Goal: Task Accomplishment & Management: Manage account settings

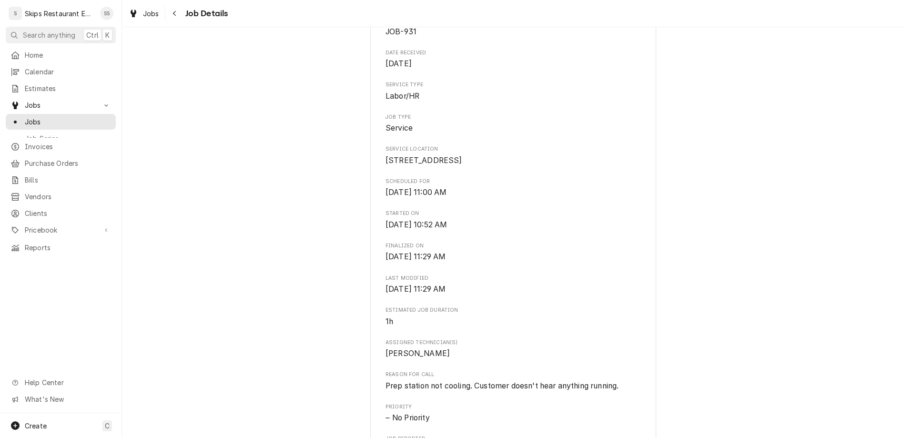
scroll to position [223, 0]
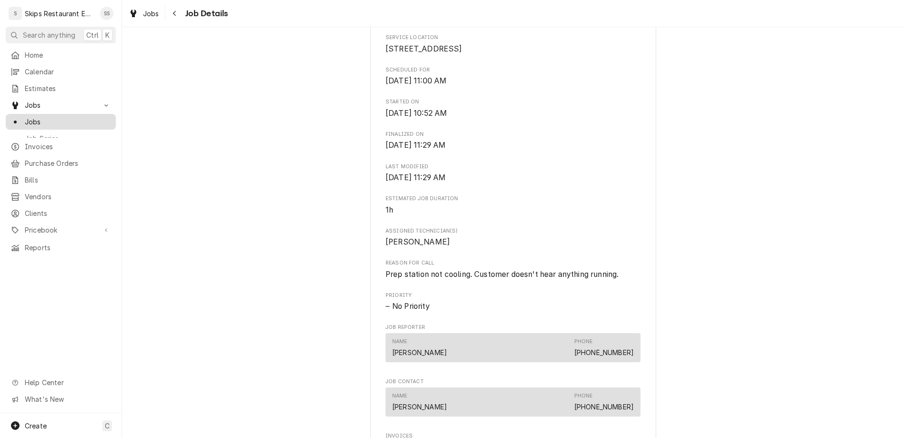
click at [26, 117] on span "Jobs" at bounding box center [68, 122] width 86 height 10
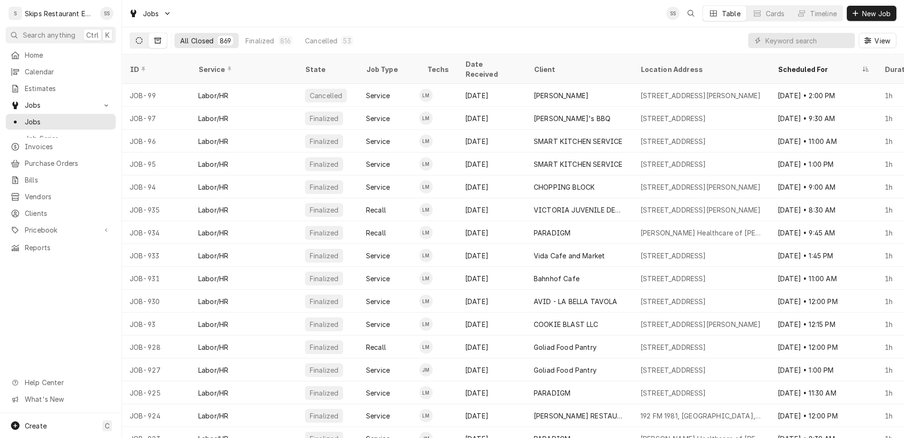
click at [136, 37] on icon "Dynamic Content Wrapper" at bounding box center [139, 40] width 7 height 7
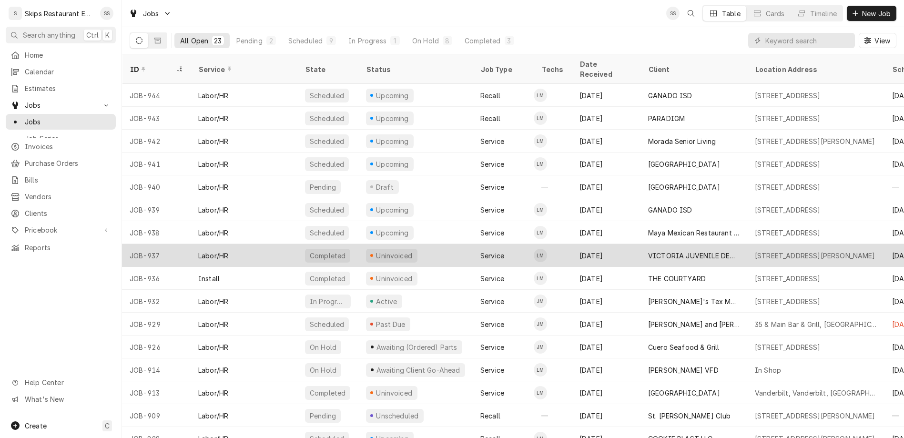
click at [375, 251] on div "Uninvoiced" at bounding box center [394, 256] width 39 height 10
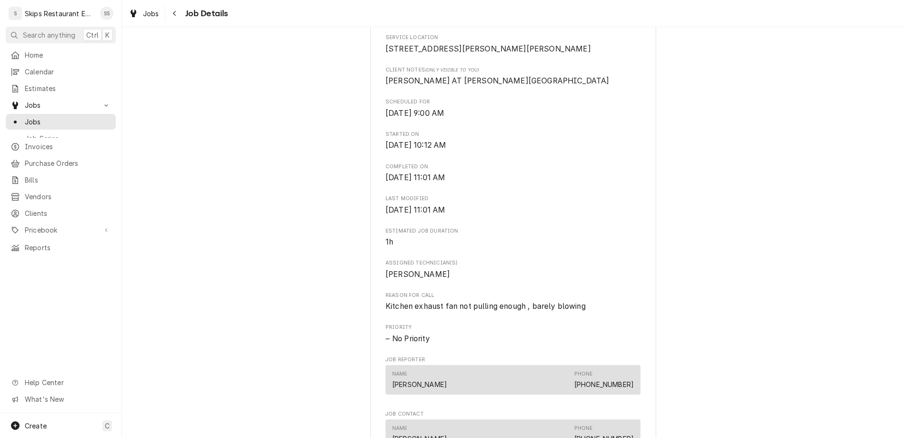
scroll to position [334, 0]
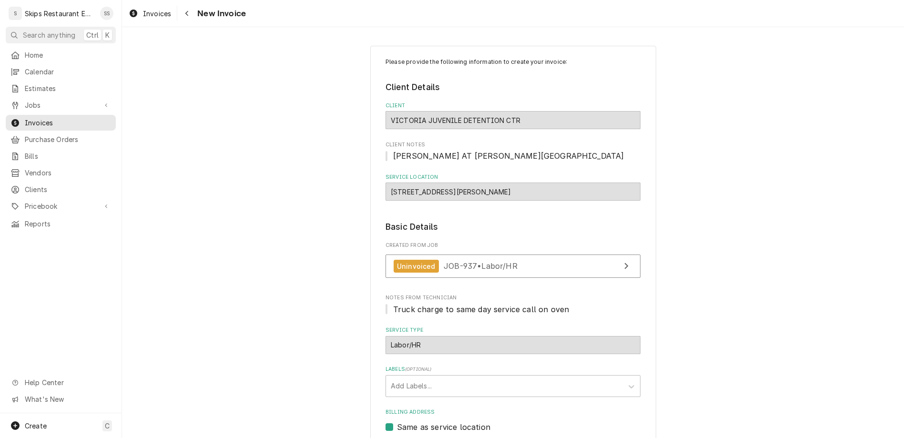
scroll to position [50, 0]
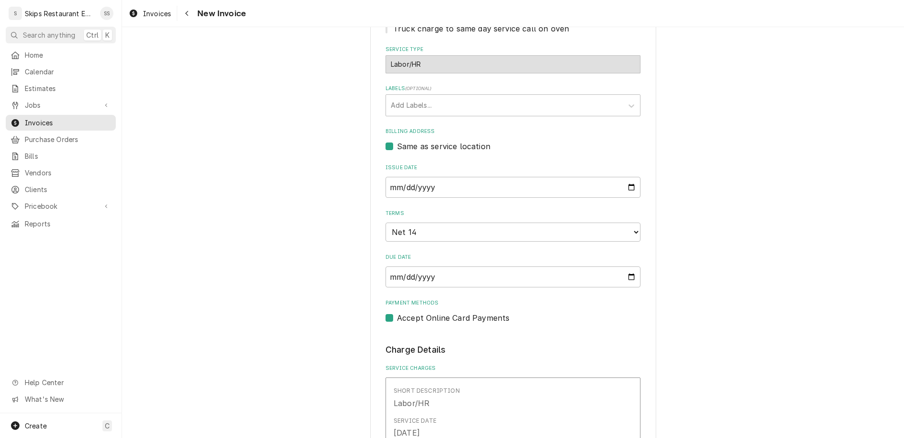
scroll to position [310, 0]
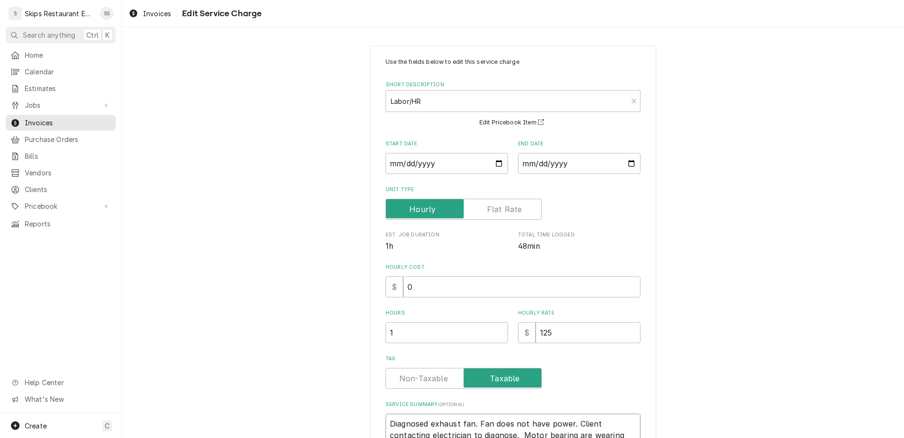
click at [414, 414] on textarea "Diagnosed exhaust fan. Fan does not have power. Client contacting electrician t…" at bounding box center [512, 434] width 255 height 41
type textarea "x"
type textarea "Diagnosed exhaust fan. Fan does not have power. Client contacting electrician t…"
type textarea "x"
type textarea "Diagnosed exhaust fan. Fan does not have power. Client contacting electrician t…"
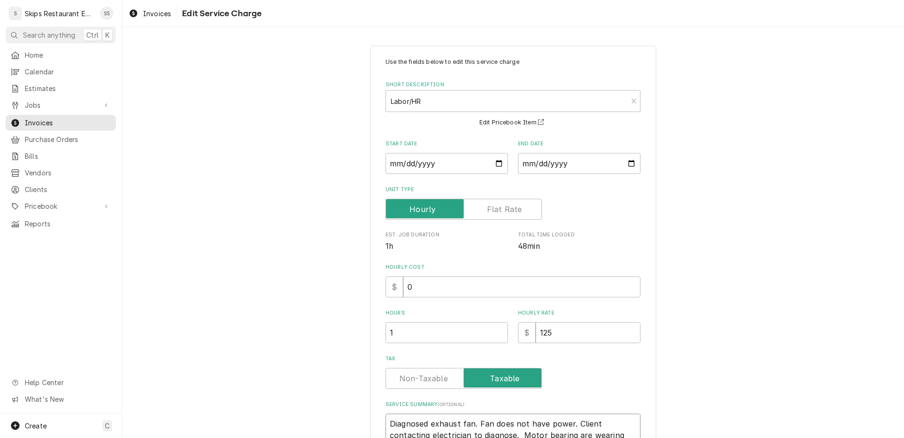
type textarea "x"
type textarea "Diagnosed exhaust fan. Fan does not have power. Client contacting electrician t…"
type textarea "x"
type textarea "Diagnosed exhaust fan. Fan does not have power. Client contacting electrician t…"
type textarea "x"
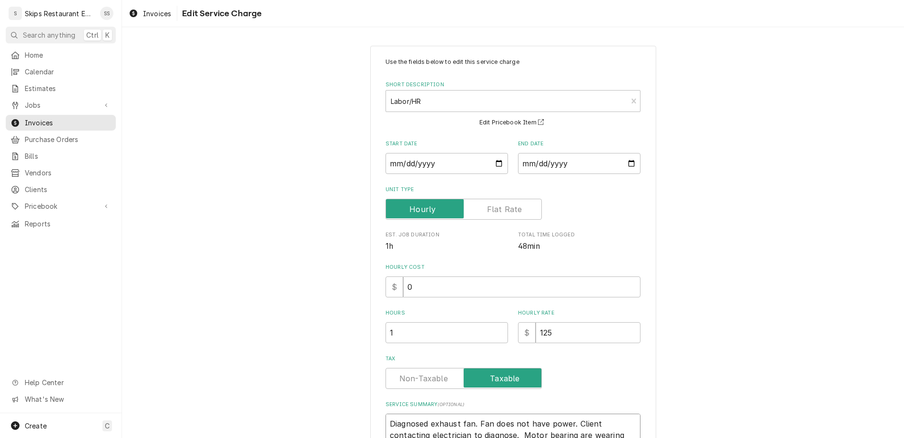
type textarea "Diagnosed exhaust fan. Fan does not have power. Client contacting electrician t…"
type textarea "x"
type textarea "Diagnosed exhaust fan. Fan does not have power. Client contacting electrician t…"
type textarea "x"
type textarea "Diagnosed exhaust fan. Fan does not have power. Client contacting electrician t…"
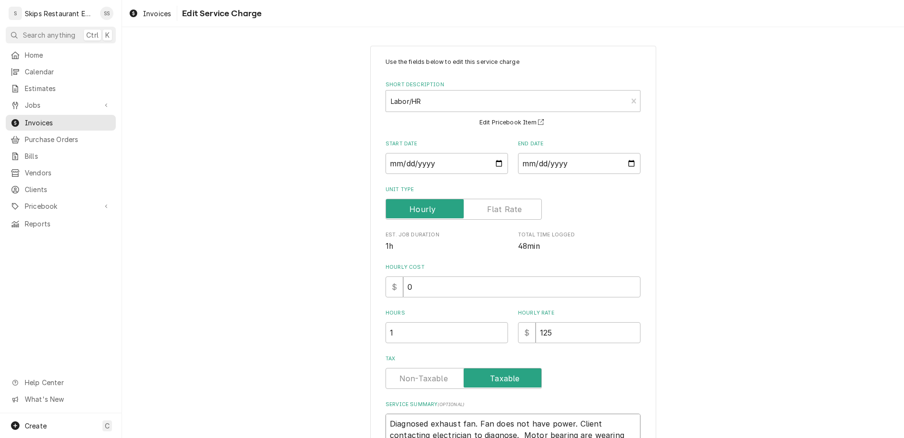
type textarea "x"
type textarea "Diagnosed exhaust fan. Fan does not have power. Client contacting electrician t…"
type textarea "x"
type textarea "Diagnosed exhaust fan. Fan does not have power. Client contacting electrician t…"
type textarea "x"
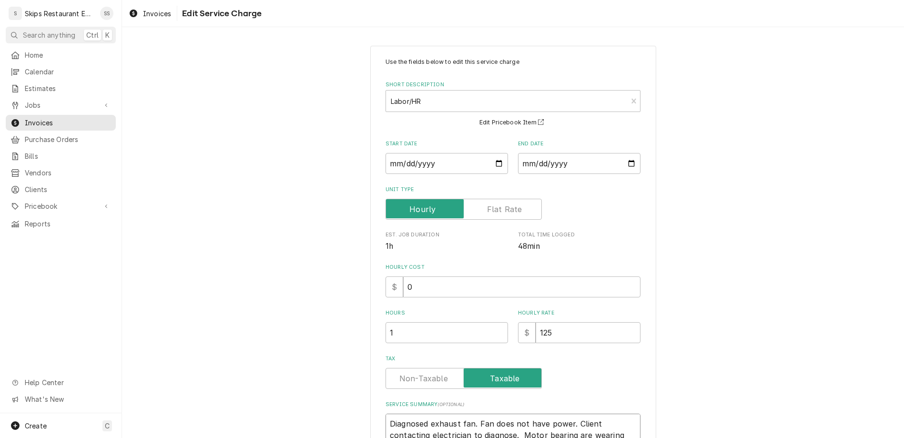
type textarea "Diagnosed exhaust fan. Fan does not have power. Client contacting electrician t…"
type textarea "x"
type textarea "Diagnosed exhaust fan. Fan does not have power. Client contacting electrician t…"
type textarea "x"
type textarea "Diagnosed exhaust fan. Fan does not have power. Client contacting electrician t…"
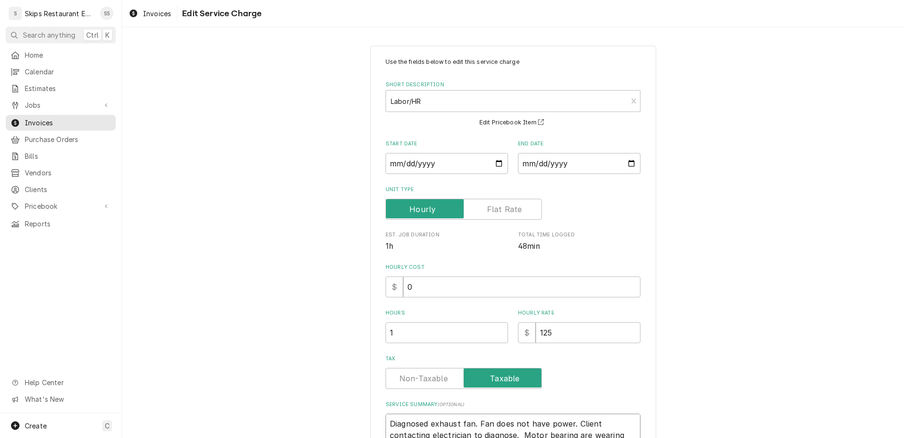
type textarea "x"
type textarea "Diagnosed exhaust fan. Fan does not have power. Client contacting electrician t…"
type textarea "x"
type textarea "Diagnosed exhaust fan. Fan does not have power. Client contacting electrician t…"
type textarea "x"
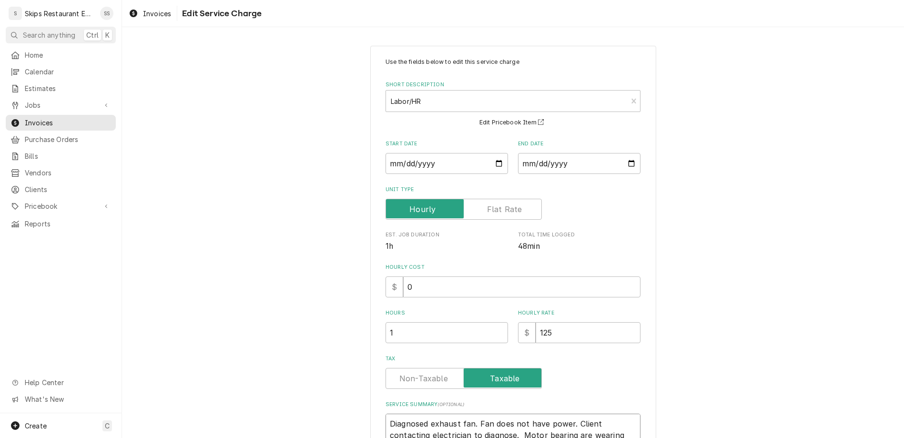
type textarea "Diagnosed exhaust fan. Fan does not have power. Client contacting electrician t…"
type textarea "x"
type textarea "Diagnosed exhaust fan. Fan does not have power. Client contacting electrician t…"
type textarea "x"
type textarea "Diagnosed exhaust fan. Fan does not have power. Client contacting electrician t…"
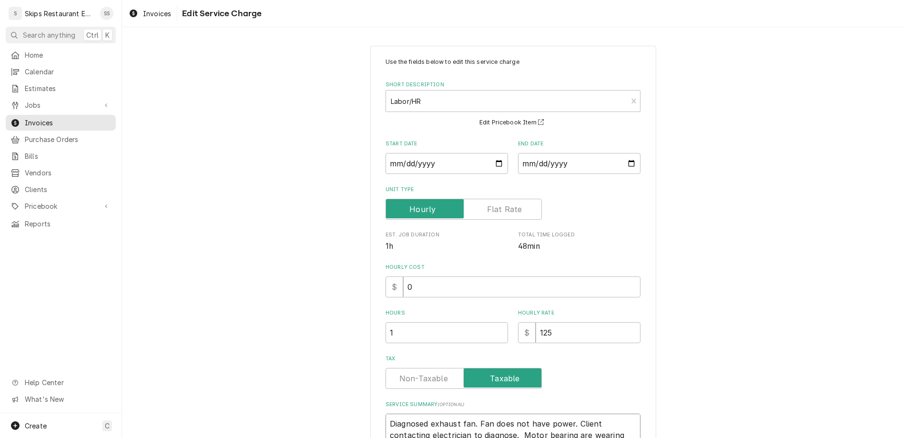
type textarea "x"
type textarea "Diagnosed exhaust fan. Fan does not have power. Client contacting electrician t…"
type textarea "x"
type textarea "Diagnosed exhaust fan. Fan does not have power. Client contacting electrician t…"
type textarea "x"
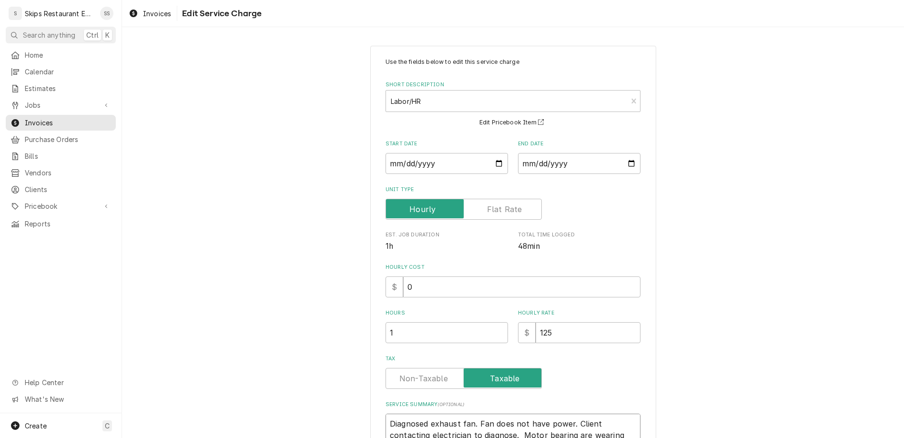
type textarea "Diagnosed exhaust fan. Fan does not have power. Client contacting electrician t…"
type textarea "x"
type textarea "Diagnosed exhaust fan. Fan does not have power. Client contacting electrician t…"
type textarea "x"
type textarea "Diagnosed exhaust fan. Fan does not have power. Client contacting electrician t…"
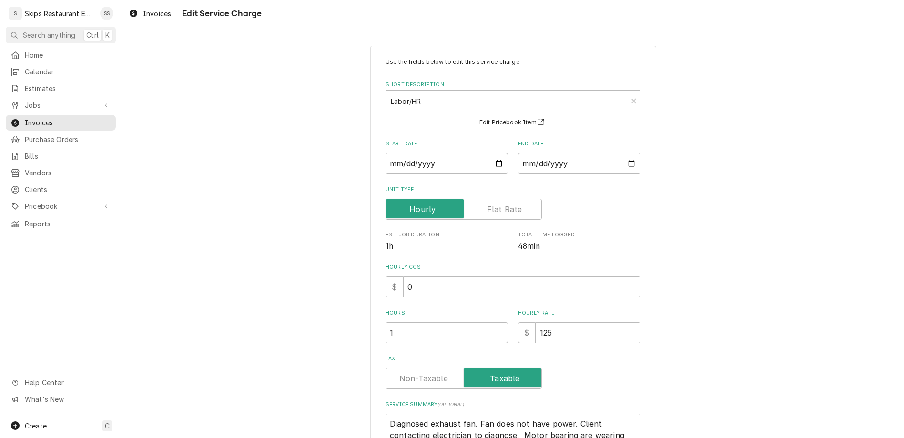
type textarea "x"
type textarea "Diagnosed exhaust fan. Fan does not have power. Client contacting electrician t…"
type textarea "x"
type textarea "Diagnosed exhaust fan. Fan does not have power. Client contacting electrician t…"
type textarea "x"
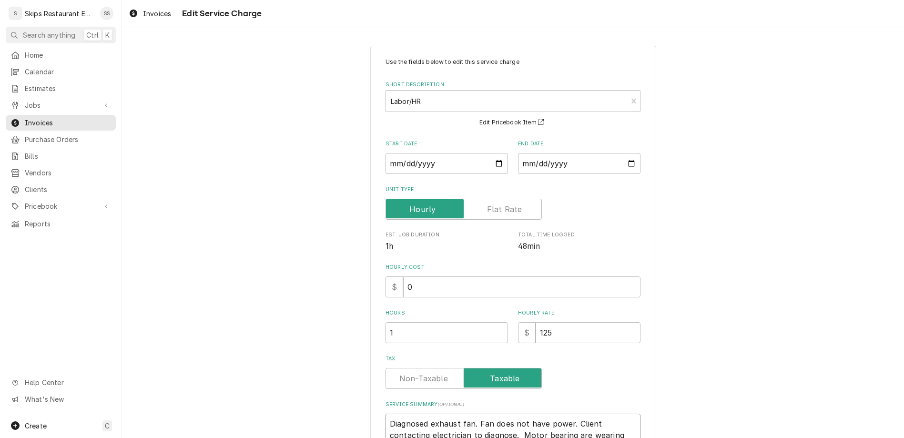
type textarea "Diagnosed exhaust fan. Fan does not have power. Client contacting electrician t…"
type textarea "x"
type textarea "Diagnosed exhaust fan. Fan does not have power. Client contacting electrician t…"
type textarea "x"
type textarea "Diagnosed exhaust fan. Fan does not have power. Client contacting electrician t…"
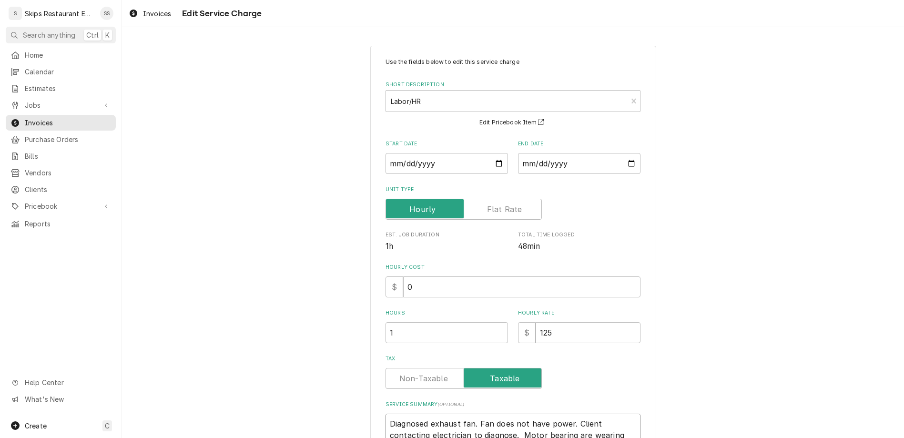
type textarea "x"
type textarea "Diagnosed exhaust fan. Fan does not have power. Client contacting electrician t…"
type textarea "x"
type textarea "Diagnosed exhaust fan. Fan does not have power. Client contacting electrician t…"
type textarea "x"
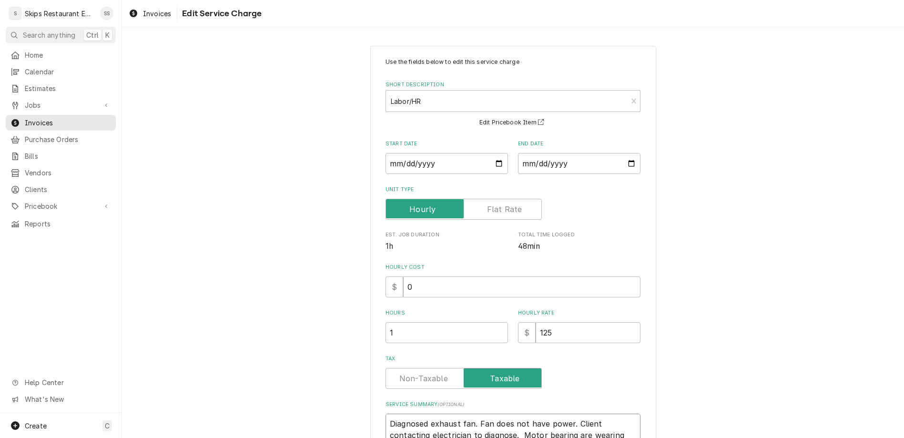
type textarea "Diagnosed exhaust fan. Fan does not have power. Client contacting electrician t…"
type textarea "x"
type textarea "Diagnosed exhaust fan. Fan does not have power. Client contacting electrician t…"
type textarea "x"
type textarea "Diagnosed exhaust fan. Fan does not have power. Client contacting electrician t…"
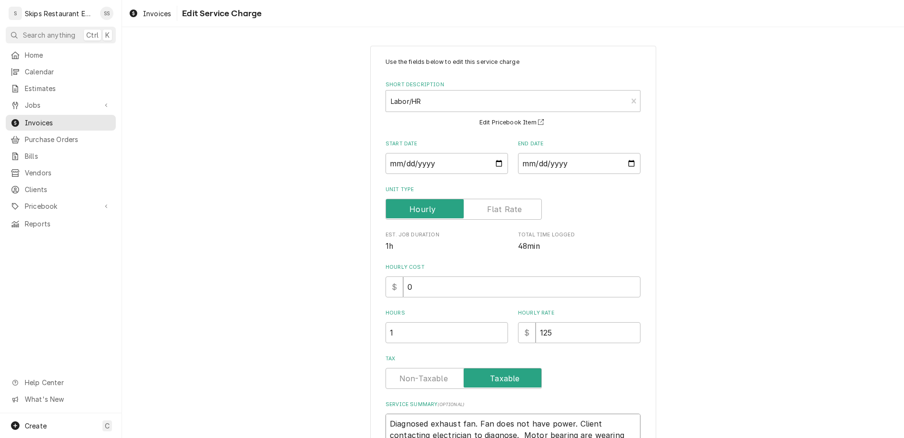
type textarea "x"
type textarea "Diagnosed exhaust fan. Fan does not have power. Client contacting electrician t…"
type textarea "x"
type textarea "Diagnosed exhaust fan. Fan does not have power. Client contacting electrician t…"
type textarea "x"
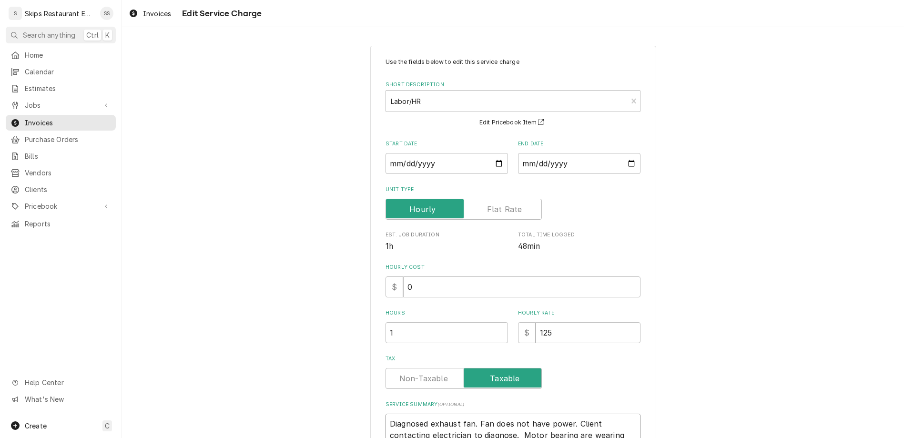
type textarea "Diagnosed exhaust fan. Fan does not have power. Client contacting electrician t…"
type textarea "x"
type textarea "Diagnosed exhaust fan. Fan does not have power. Client contacting electrician t…"
type textarea "x"
type textarea "Diagnosed exhaust fan. Fan does not have power. Client contacting electrician t…"
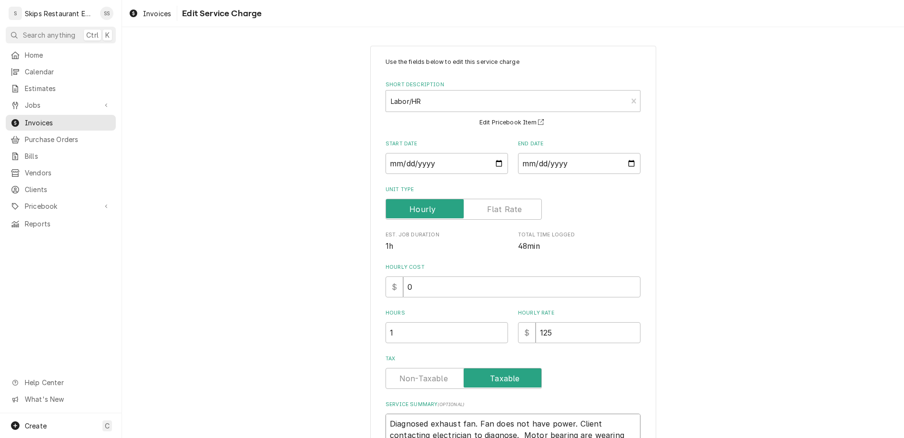
type textarea "x"
type textarea "Diagnosed exhaust fan. Fan does not have power. Client contacting electrician t…"
type textarea "x"
type textarea "Diagnosed exhaust fan. Fan does not have power. Client contacting electrician t…"
type textarea "x"
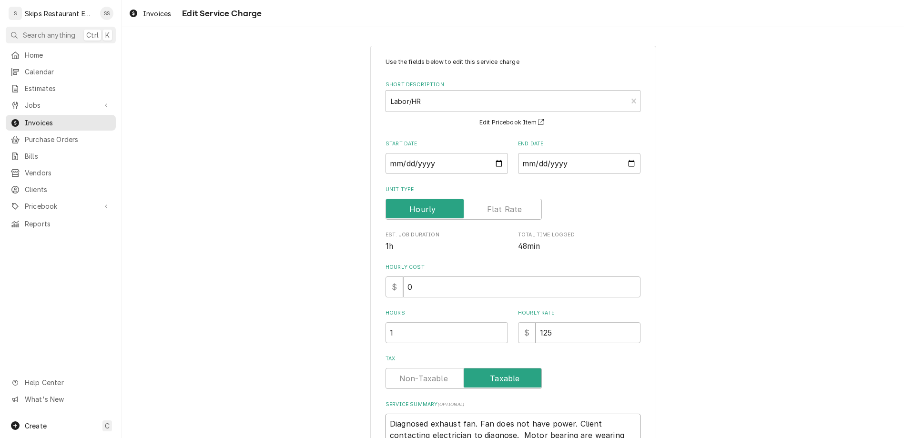
type textarea "Diagnosed exhaust fan. Fan does not have power. Client contacting electrician t…"
type textarea "x"
type textarea "Diagnosed exhaust fan. Fan does not have power. Client contacting electrician t…"
drag, startPoint x: 537, startPoint y: 336, endPoint x: 554, endPoint y: 352, distance: 23.3
click at [554, 414] on textarea "Diagnosed exhaust fan. Fan does not have power. Client contacting electrician t…" at bounding box center [512, 439] width 255 height 50
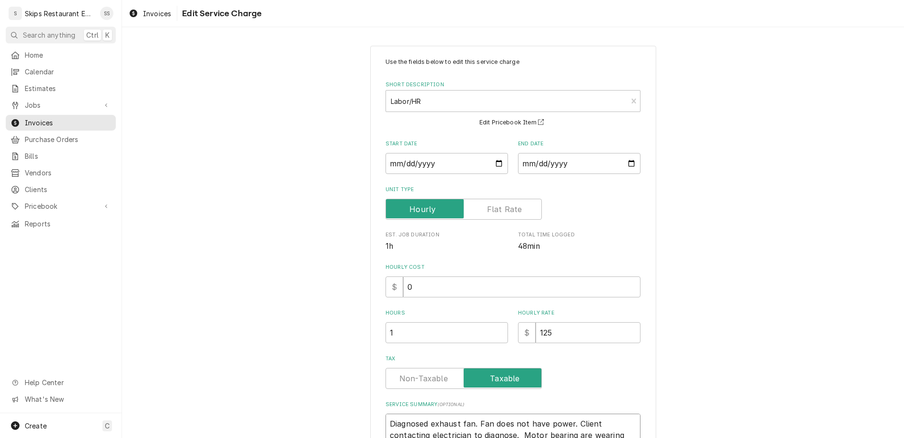
type textarea "x"
type textarea "Diagnosed exhaust fan. Fan does not have power. Client contacting electrician t…"
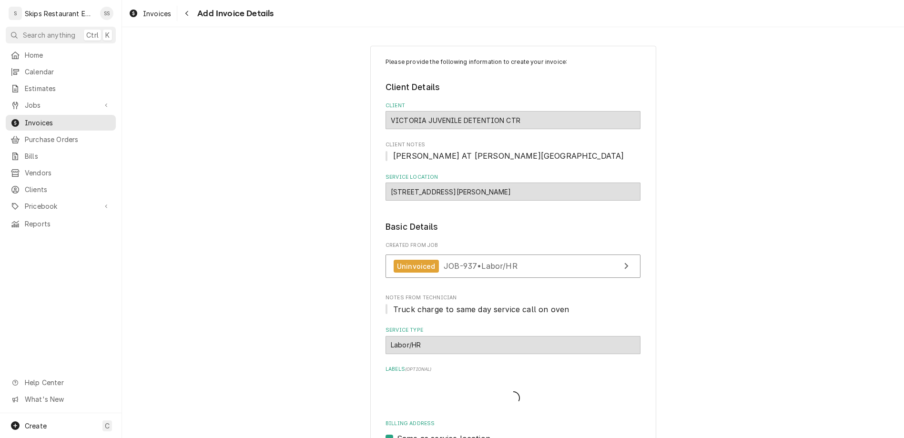
type textarea "x"
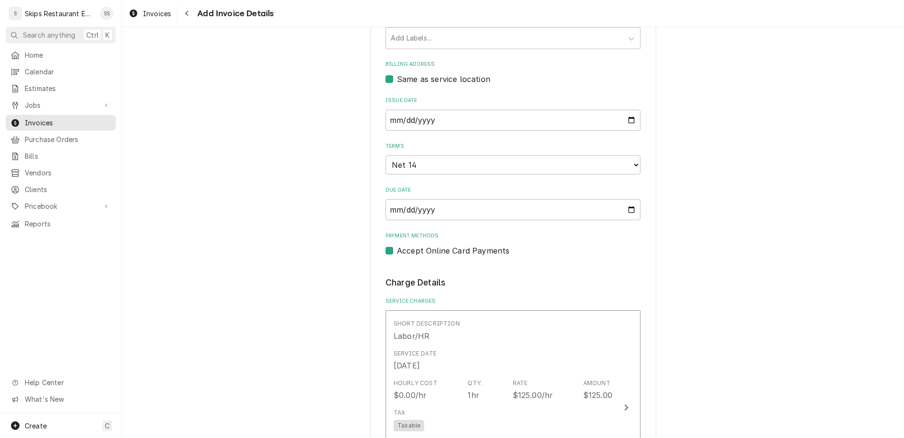
scroll to position [377, 0]
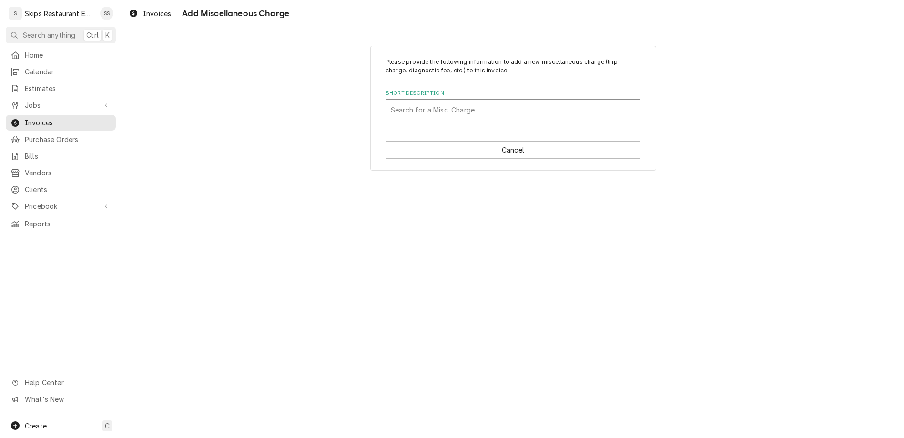
click at [443, 101] on div "Short Description" at bounding box center [513, 109] width 244 height 17
type input "tru"
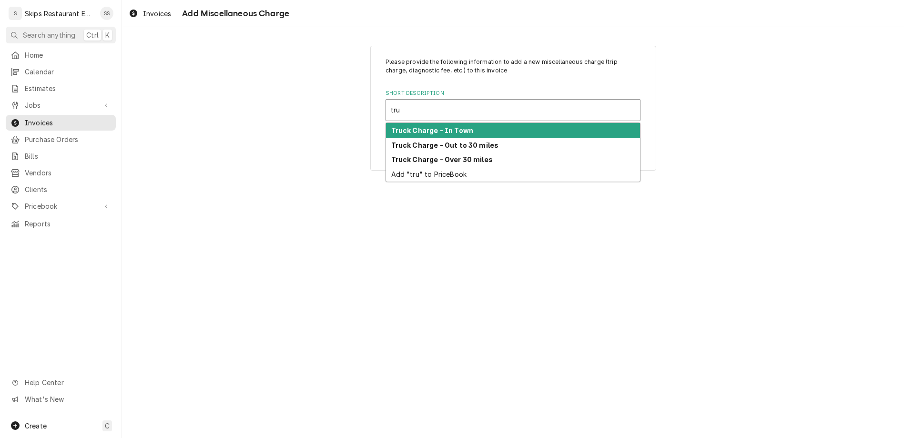
click at [423, 126] on strong "Truck Charge - In Town" at bounding box center [432, 130] width 82 height 8
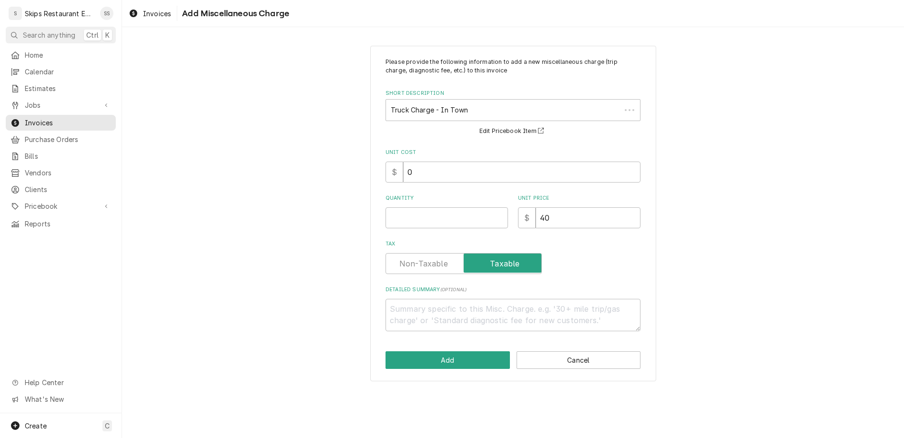
type textarea "x"
click at [421, 207] on input "Quantity" at bounding box center [446, 217] width 122 height 21
type input "1"
type textarea "x"
type input "1"
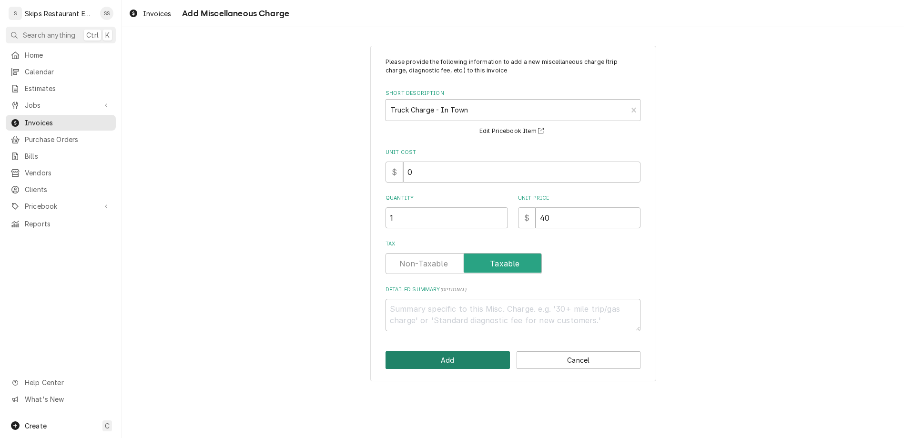
click at [455, 351] on button "Add" at bounding box center [447, 360] width 124 height 18
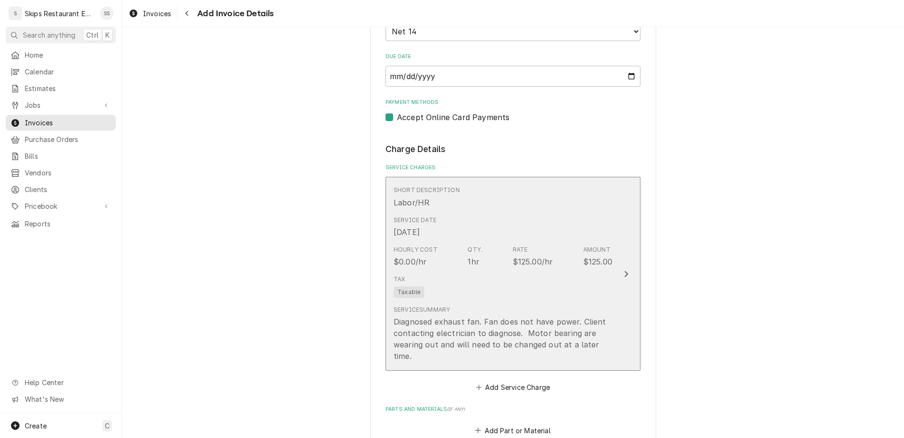
scroll to position [593, 0]
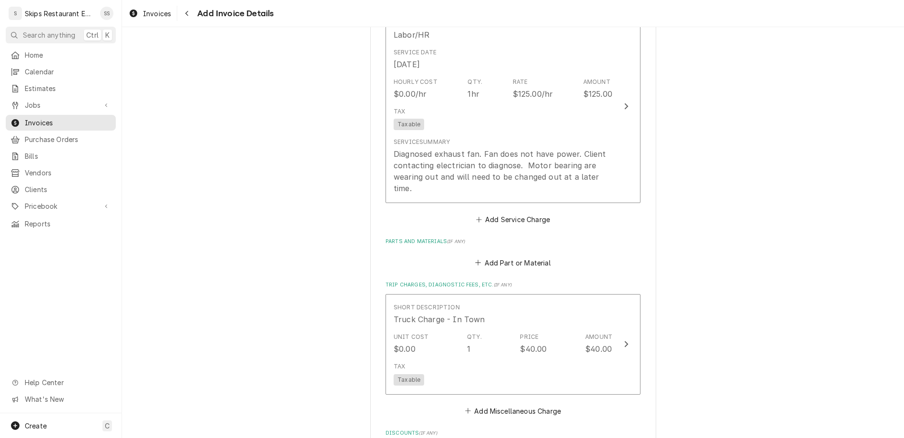
scroll to position [679, 0]
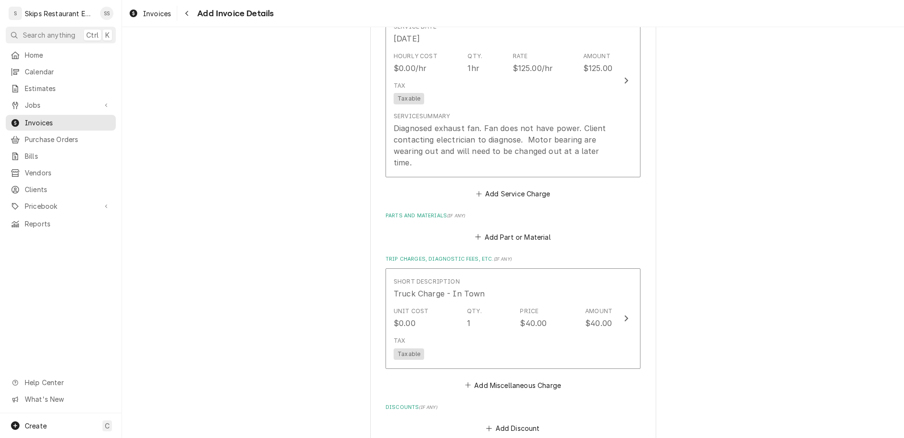
type textarea "x"
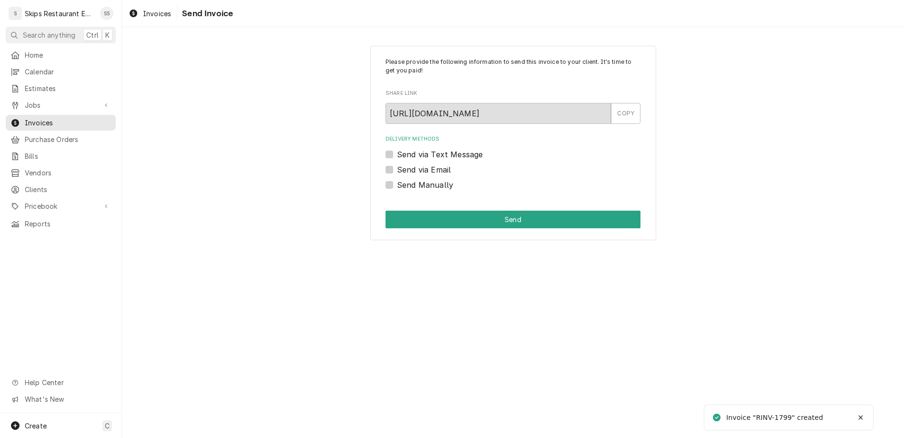
click at [405, 179] on label "Send Manually" at bounding box center [425, 184] width 56 height 11
click at [405, 179] on input "Send Manually" at bounding box center [524, 189] width 255 height 21
checkbox input "true"
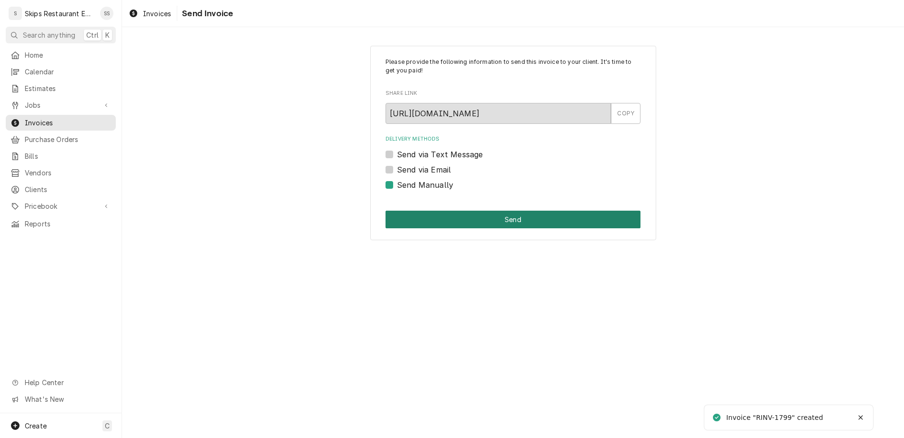
click at [448, 211] on button "Send" at bounding box center [512, 220] width 255 height 18
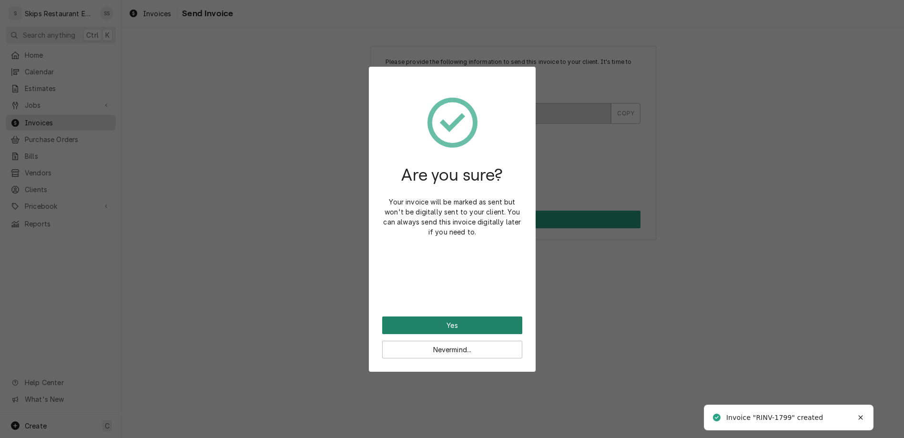
click at [451, 316] on button "Yes" at bounding box center [452, 325] width 140 height 18
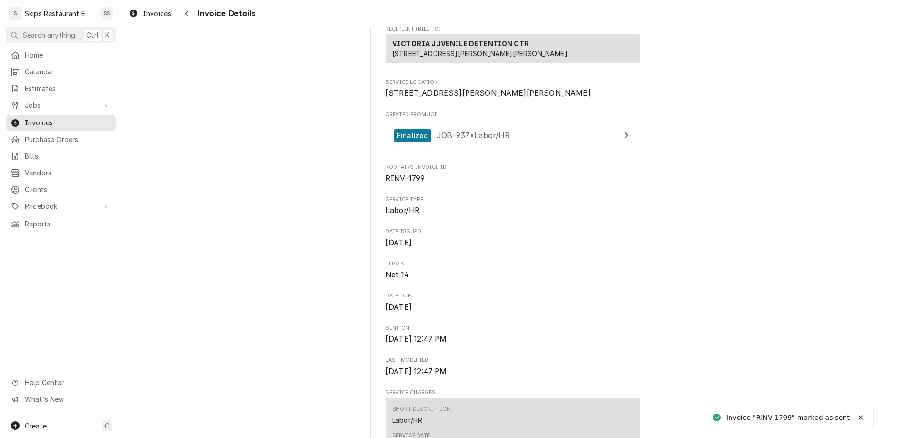
scroll to position [557, 0]
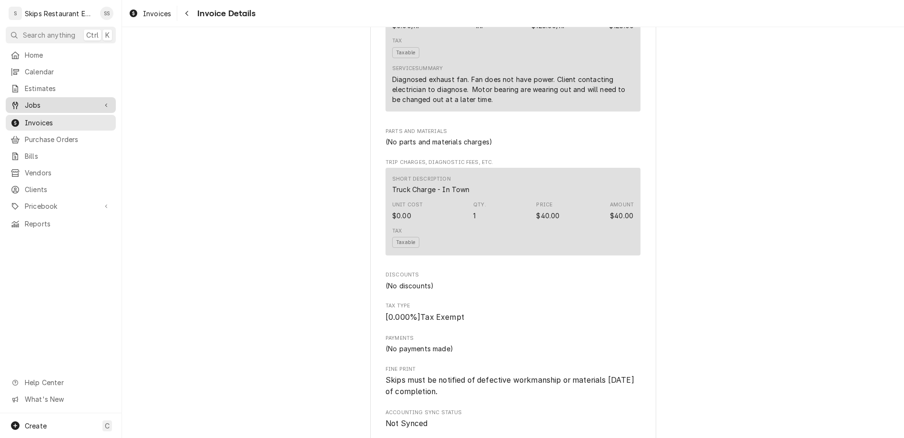
click at [25, 100] on span "Jobs" at bounding box center [61, 105] width 72 height 10
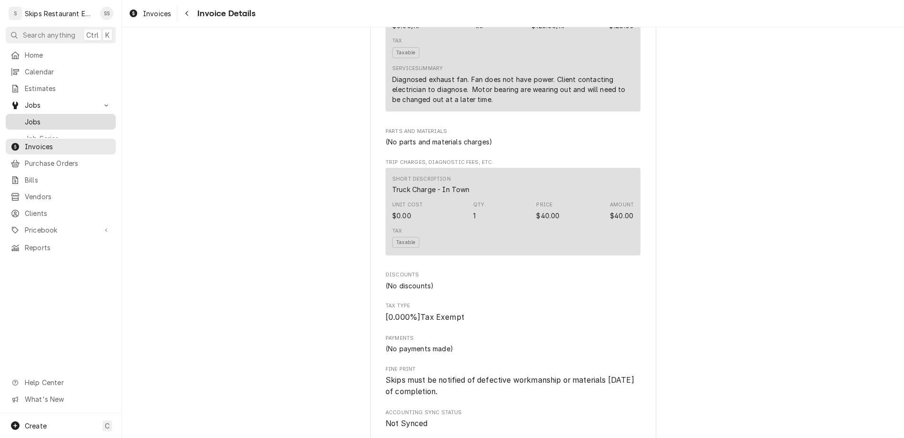
click at [25, 117] on span "Jobs" at bounding box center [68, 122] width 86 height 10
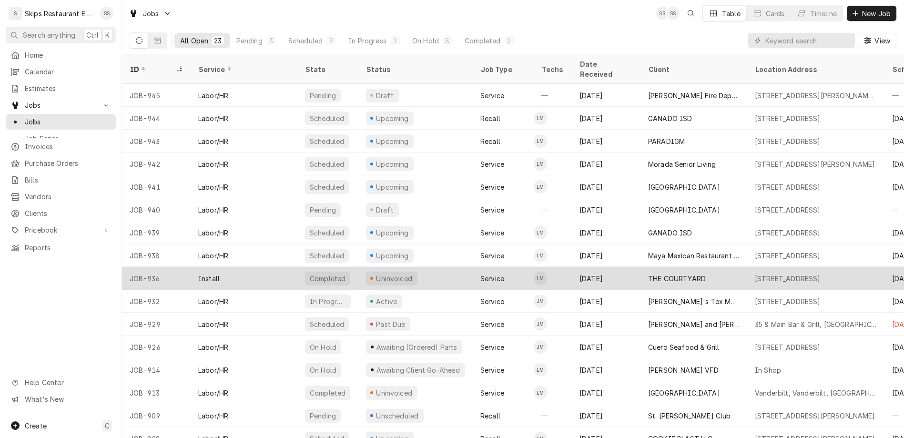
click at [375, 273] on div "Uninvoiced" at bounding box center [394, 278] width 39 height 10
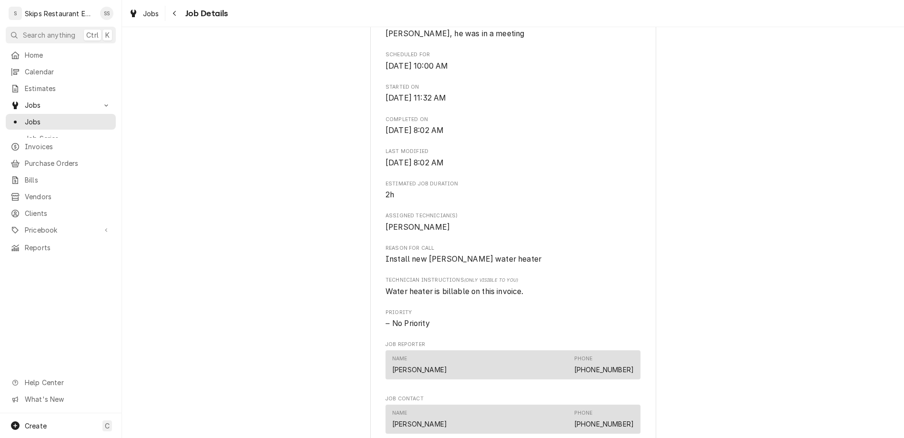
scroll to position [483, 0]
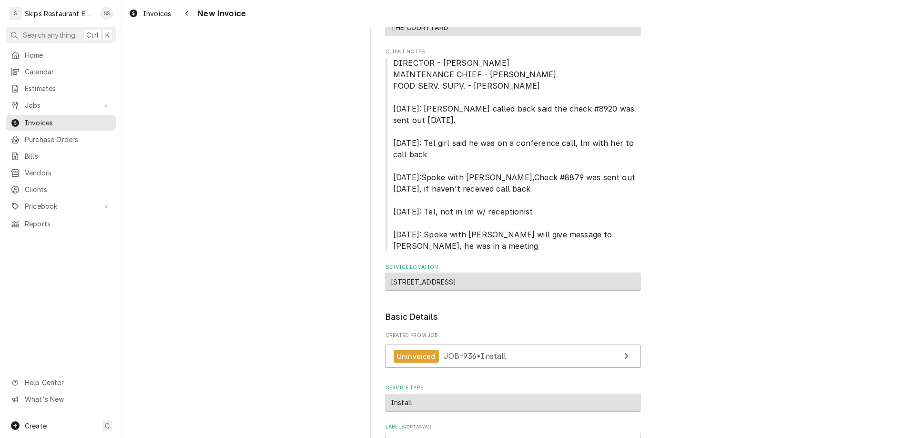
scroll to position [162, 0]
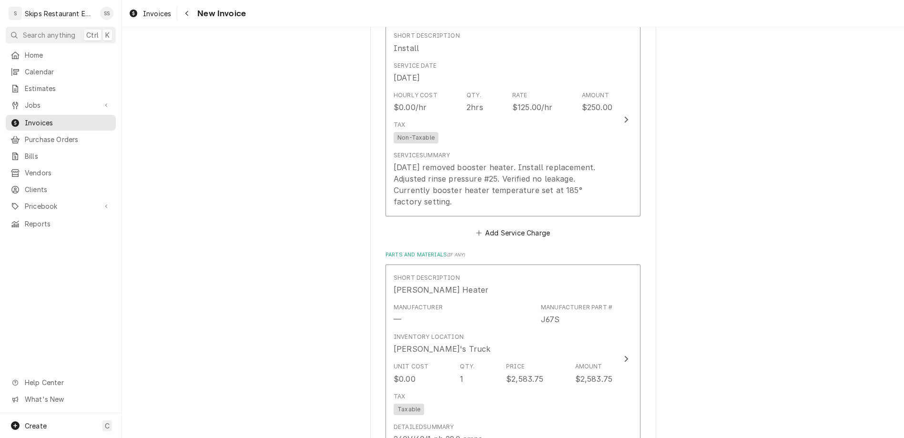
scroll to position [869, 0]
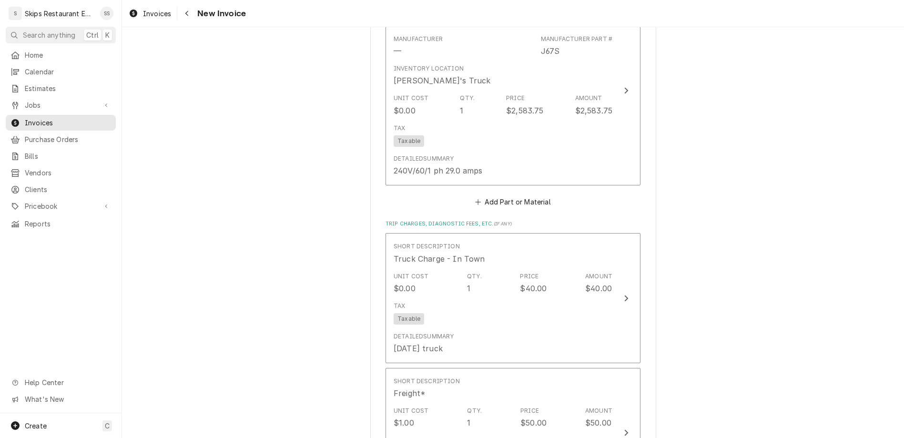
scroll to position [1061, 0]
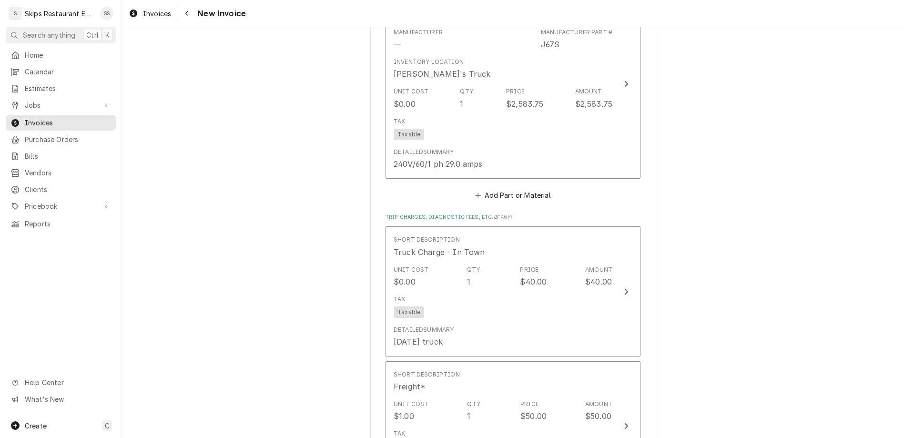
type textarea "x"
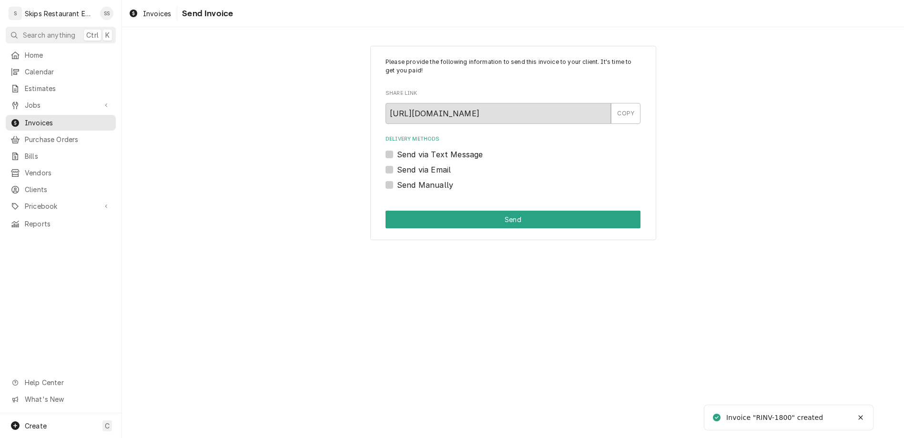
click at [405, 179] on label "Send Manually" at bounding box center [425, 184] width 56 height 11
click at [405, 179] on input "Send Manually" at bounding box center [524, 189] width 255 height 21
checkbox input "true"
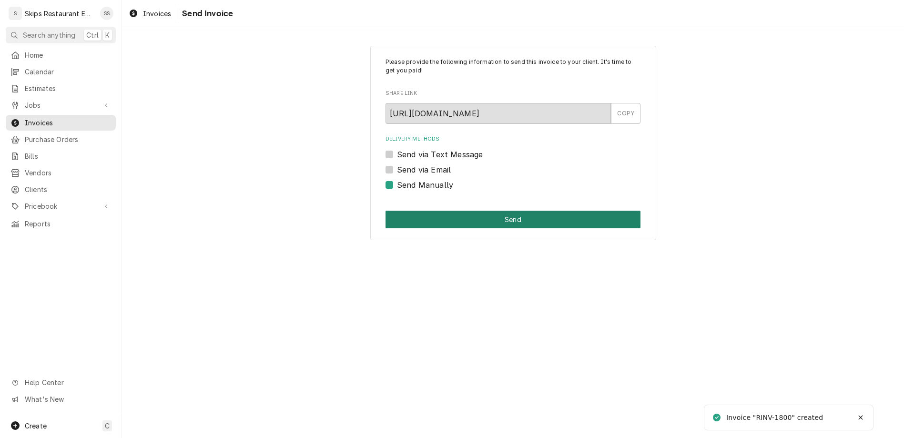
click at [448, 211] on button "Send" at bounding box center [512, 220] width 255 height 18
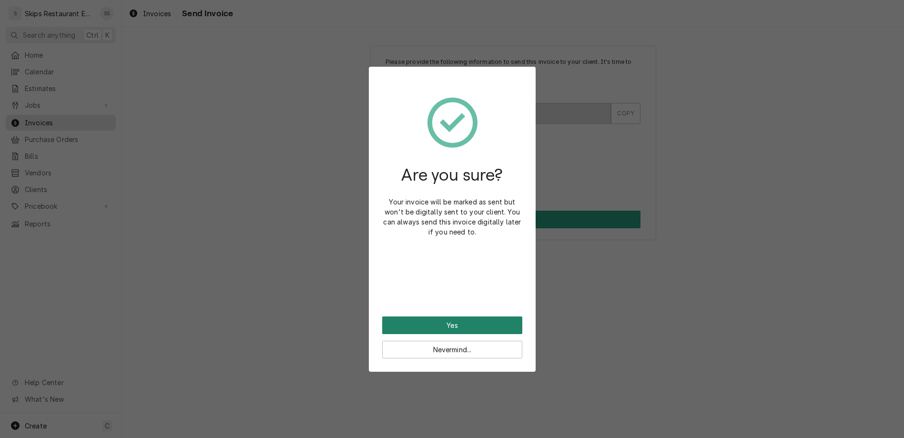
click at [456, 316] on button "Yes" at bounding box center [452, 325] width 140 height 18
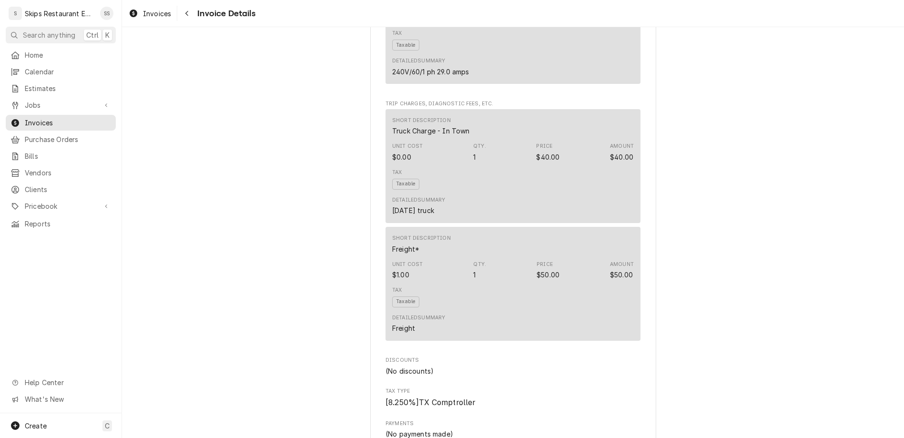
scroll to position [780, 0]
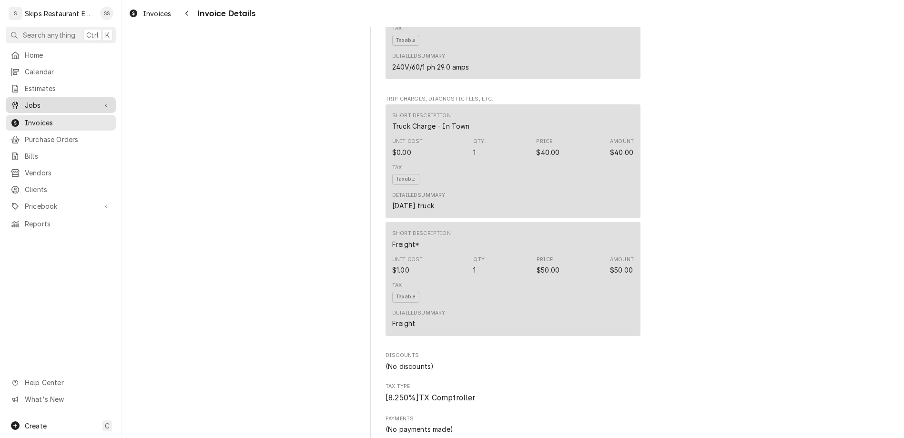
click at [25, 100] on span "Jobs" at bounding box center [61, 105] width 72 height 10
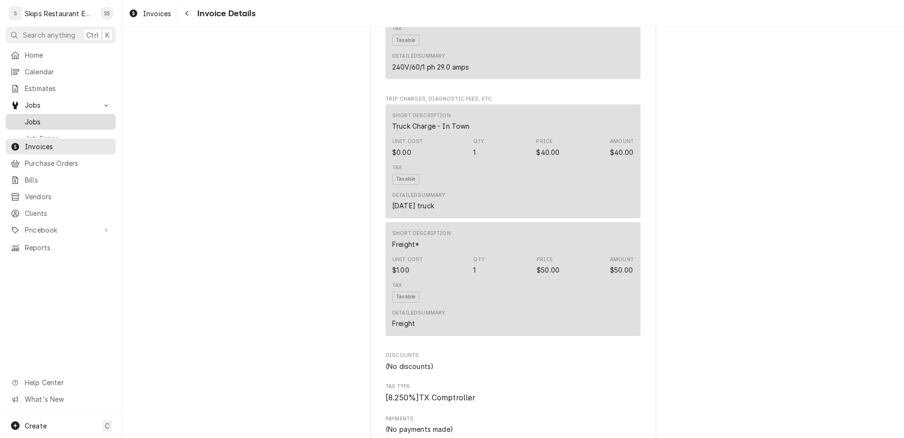
click at [25, 117] on span "Jobs" at bounding box center [68, 122] width 86 height 10
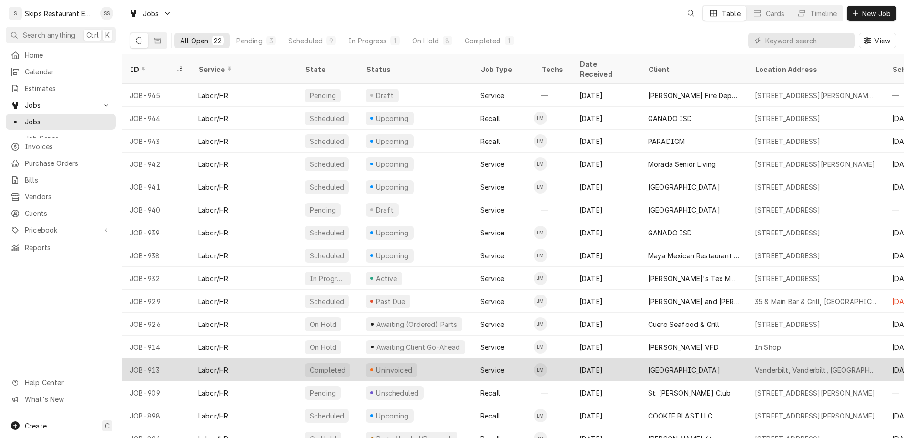
click at [375, 365] on div "Uninvoiced" at bounding box center [394, 370] width 39 height 10
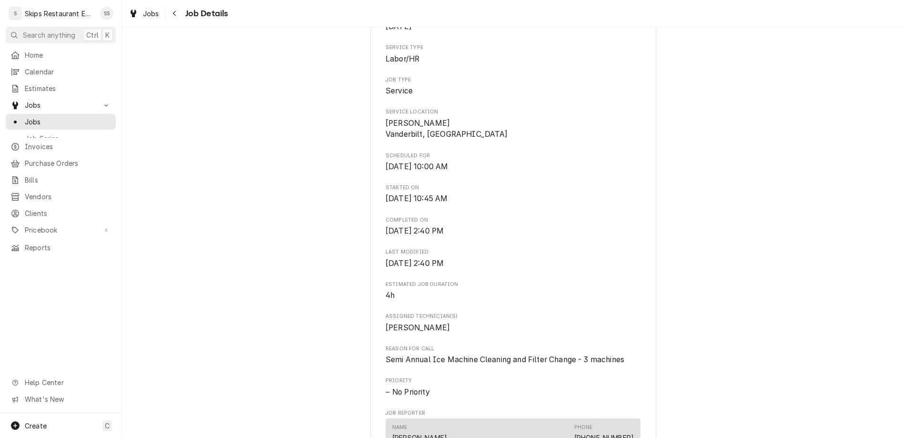
scroll to position [260, 0]
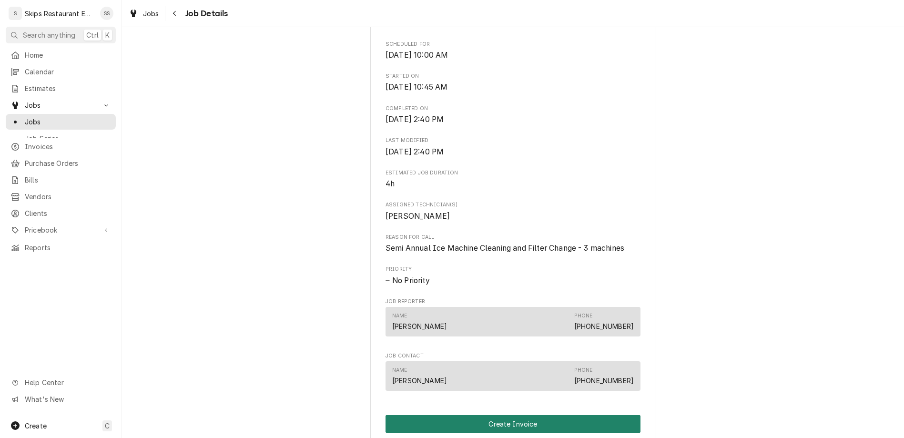
click at [490, 415] on button "Create Invoice" at bounding box center [512, 424] width 255 height 18
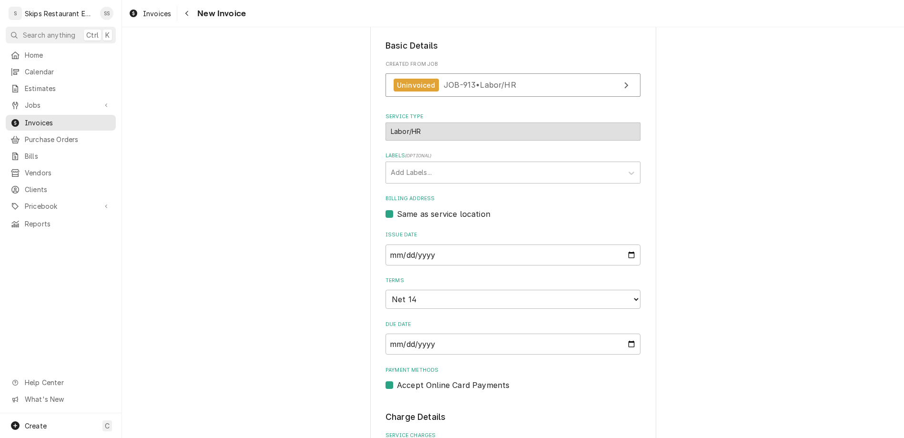
scroll to position [260, 0]
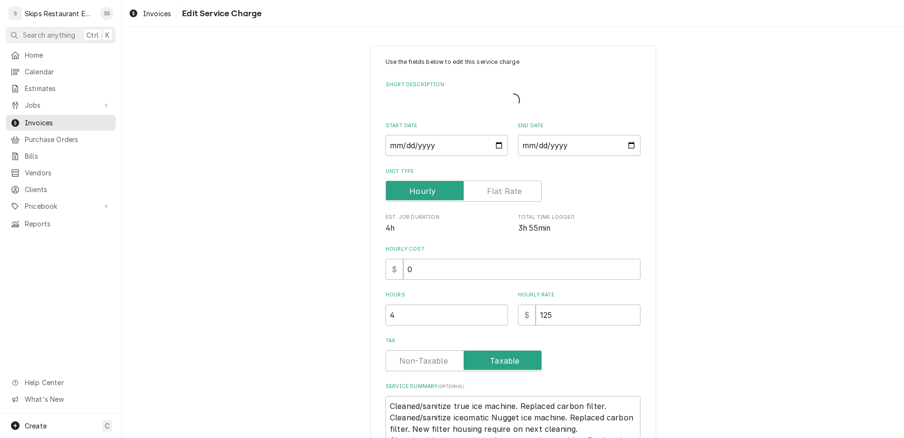
type textarea "x"
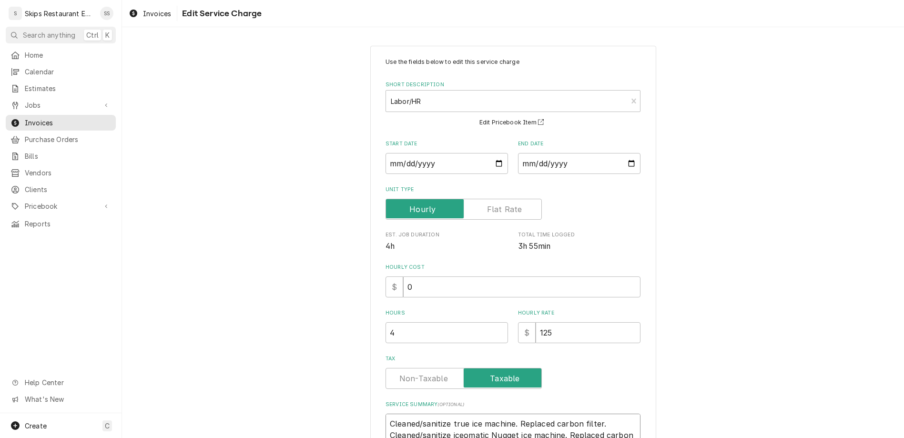
type textarea "Cleaned/sanitize true ice machine. Replaced carbon filter. Cleaned/sanitize ice…"
type textarea "x"
type textarea "Cleaned/sanitize true ice machine. Replaced carbon filter. Cleaned/sanitize ice…"
type textarea "x"
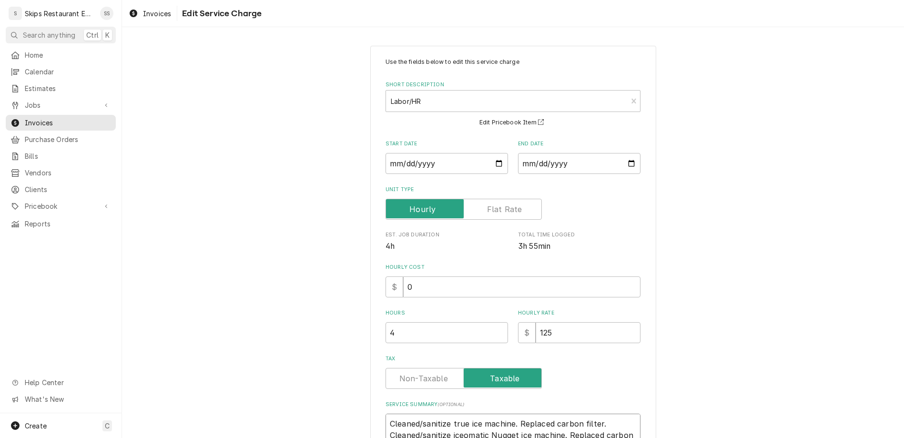
type textarea "Cleaned/sanitize true ice machine. Replaced carbon filter. Cleaned/sanitize ice…"
type textarea "x"
type textarea "Cleaned/sanitize true ice machine. Replaced carbon filter. Cleaned/sanitize ice…"
type textarea "x"
type textarea "Cleaned/sanitize true ice machine. Replaced carbon filter. Cleaned/sanitize ice…"
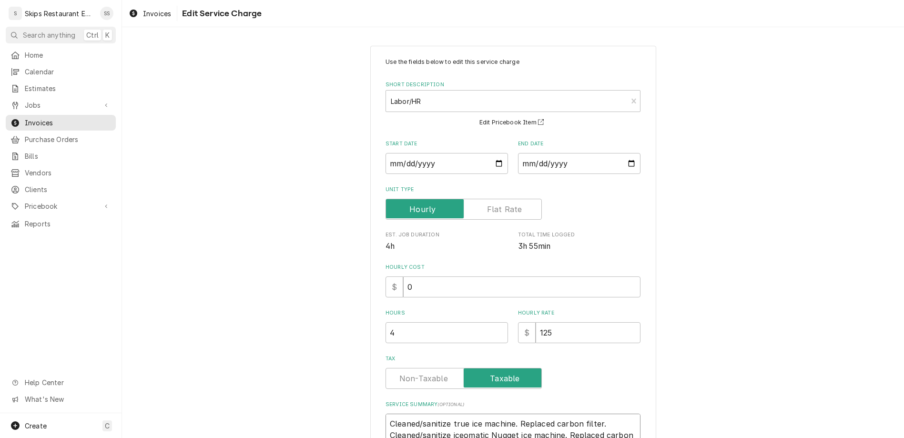
type textarea "x"
type textarea "Cleaned/sanitize true ice machine. Replaced carbon filter. Cleaned/sanitize ice…"
type textarea "x"
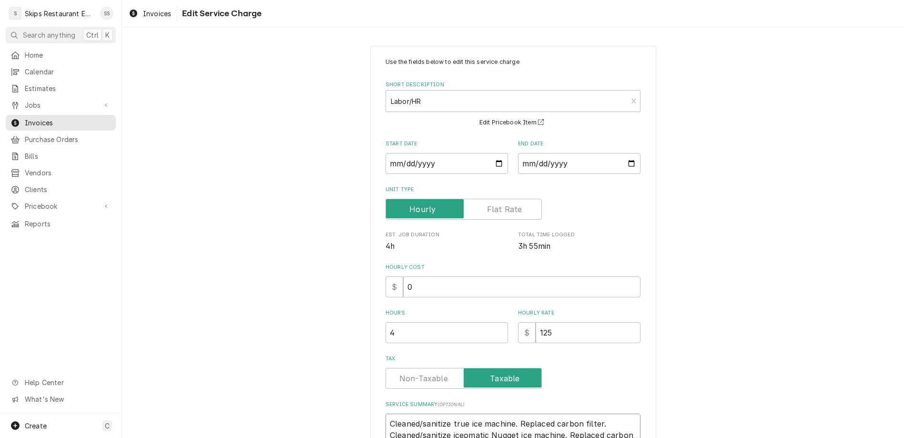
scroll to position [12, 0]
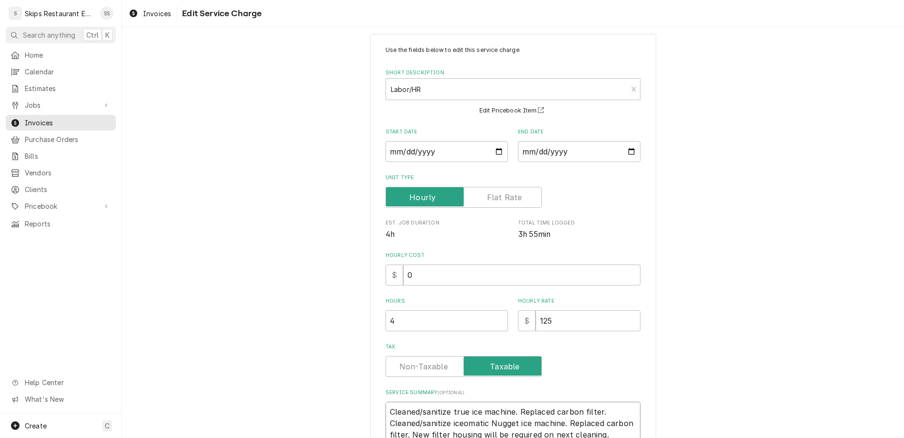
type textarea "Cleaned/sanitize true ice machine. Replaced carbon filter. Cleaned/sanitize ice…"
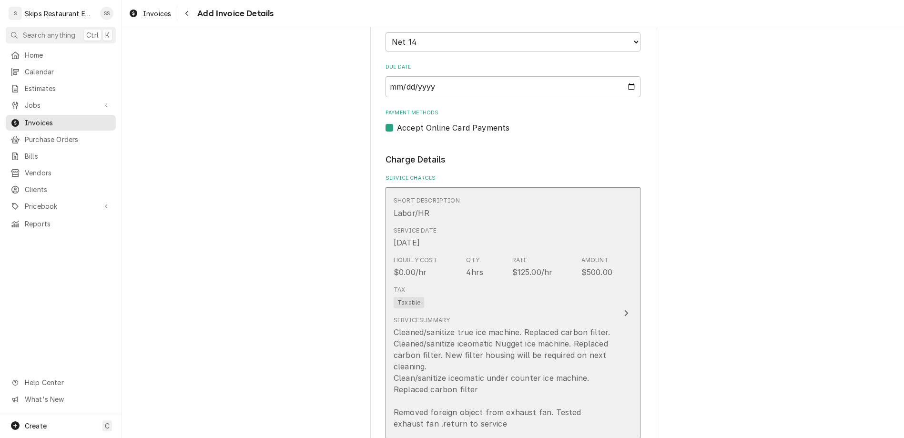
scroll to position [439, 0]
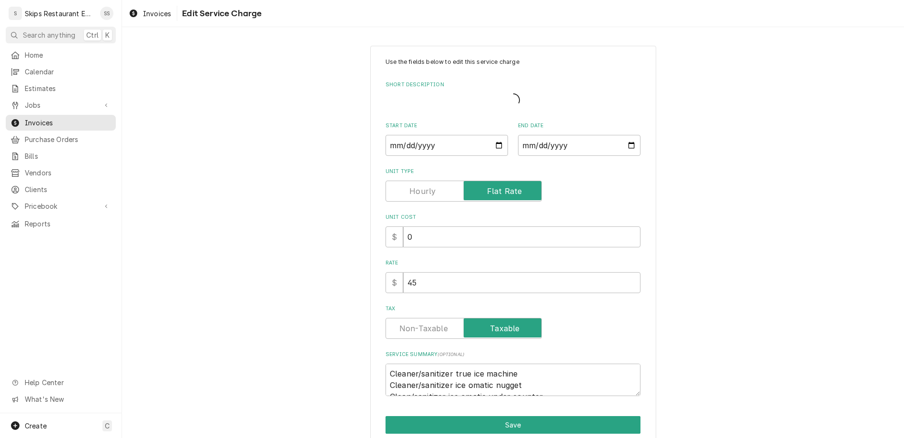
type textarea "x"
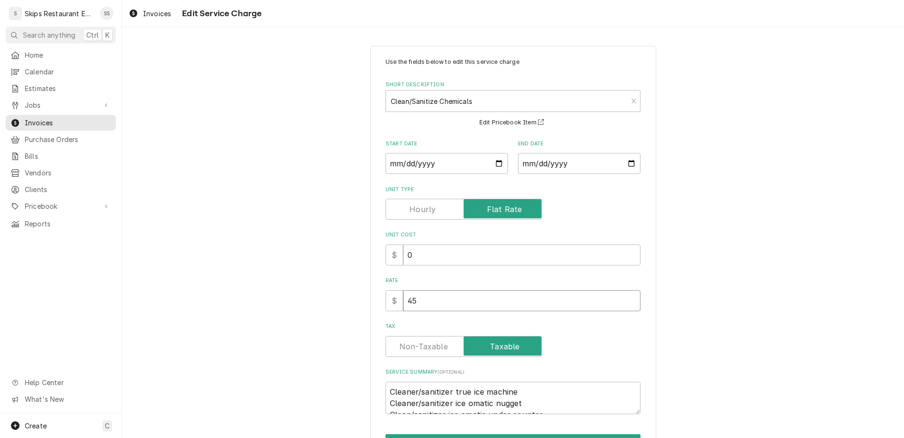
click at [437, 290] on input "45" at bounding box center [521, 300] width 237 height 21
drag, startPoint x: 437, startPoint y: 228, endPoint x: 404, endPoint y: 228, distance: 33.4
click at [404, 290] on input "45" at bounding box center [521, 300] width 237 height 21
type input "135"
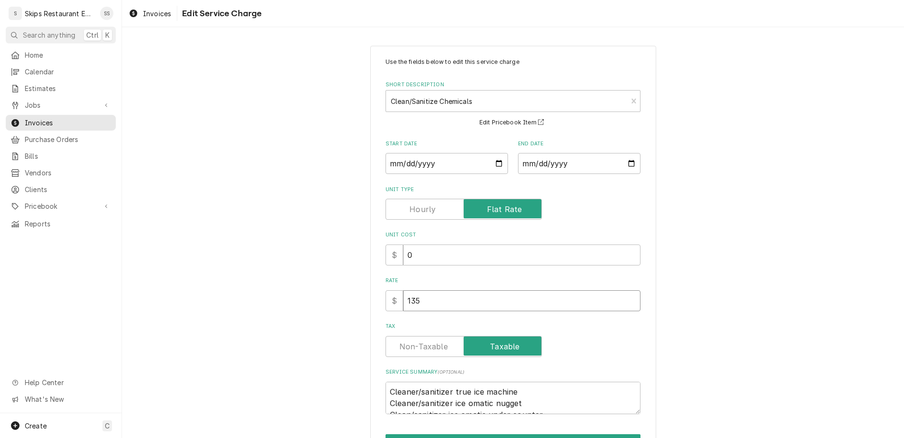
type textarea "x"
type input "135"
click at [495, 434] on button "Save" at bounding box center [512, 443] width 255 height 18
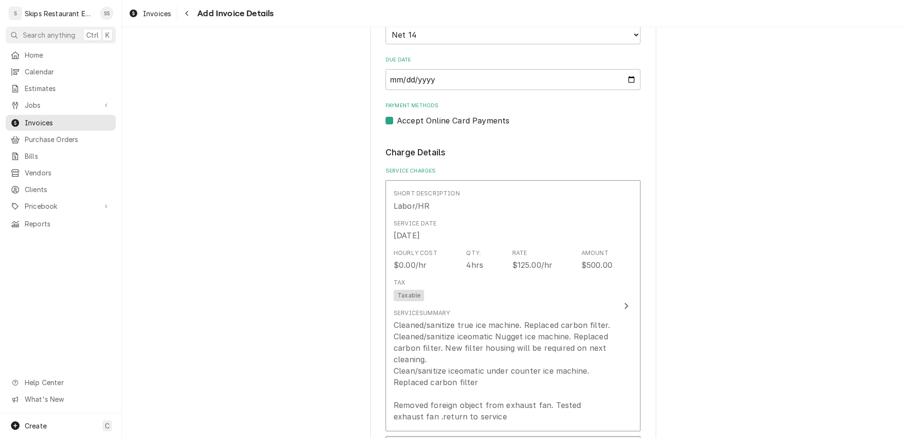
scroll to position [395, 0]
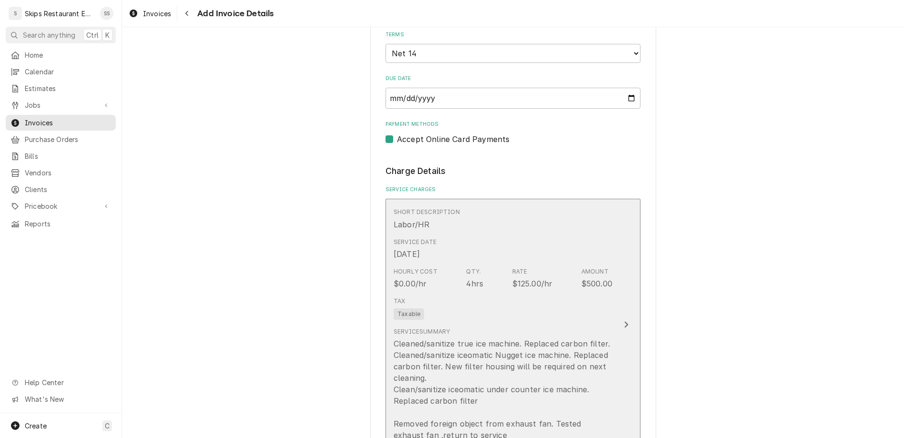
click at [520, 338] on div "Cleaned/sanitize true ice machine. Replaced carbon filter. Cleaned/sanitize ice…" at bounding box center [503, 389] width 219 height 103
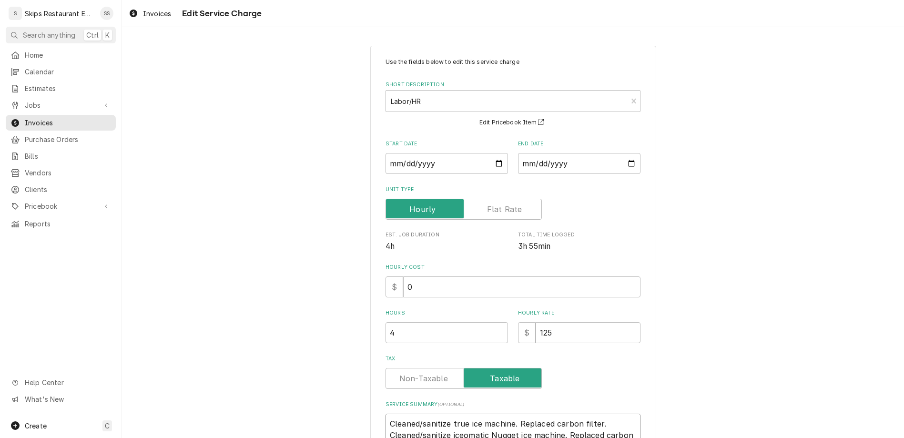
type textarea "x"
type textarea "Cleaned/sanitize true ice machine. Replaced carbon filter. Cleaned/sanitize ice…"
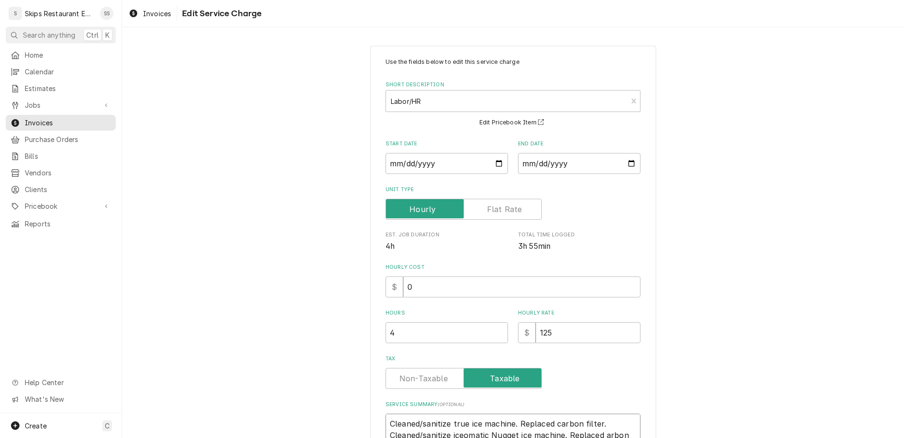
type textarea "x"
type textarea "Cleaned/sanitize true ice machine. Replaced carbon filter. Cleaned/sanitize ice…"
type textarea "x"
type textarea "Cleaned/sanitize true ice machine. Replaced carbon filter. Cleaned/sanitize ice…"
type textarea "x"
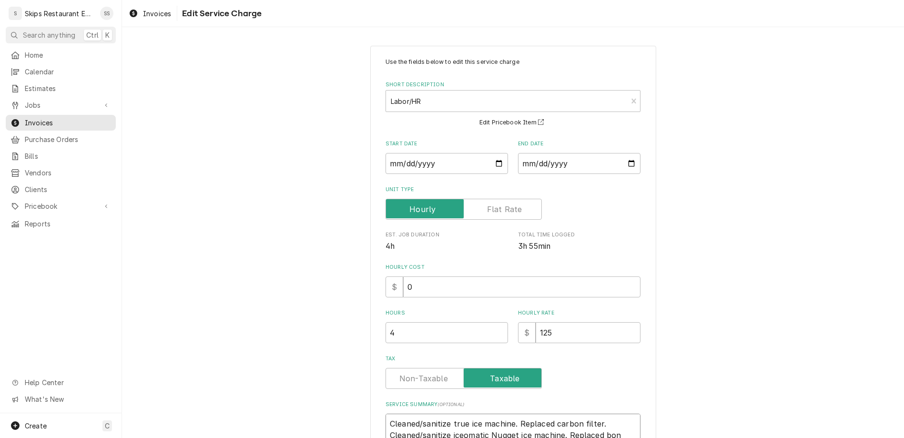
type textarea "Cleaned/sanitize true ice machine. Replaced carbon filter. Cleaned/sanitize ice…"
type textarea "x"
type textarea "Cleaned/sanitize true ice machine. Replaced carbon filter. Cleaned/sanitize ice…"
type textarea "x"
type textarea "Cleaned/sanitize true ice machine. Replaced carbon filter. Cleaned/sanitize ice…"
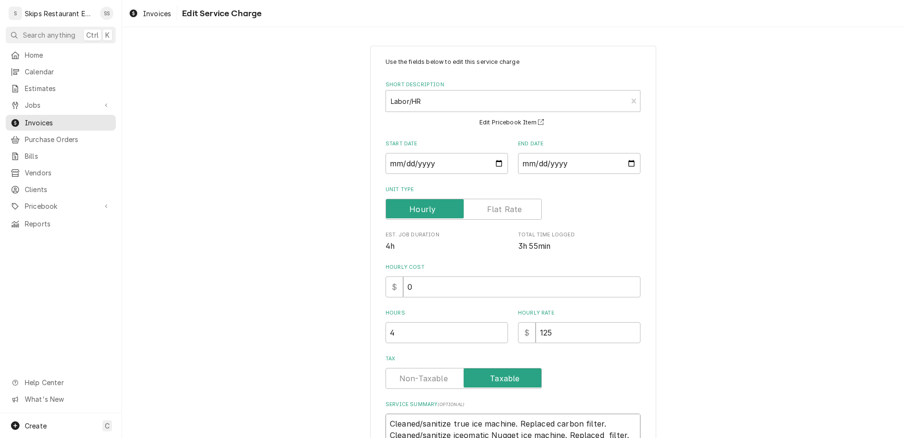
type textarea "x"
type textarea "Cleaned/sanitize true ice machine. Replaced carbon filter. Cleaned/sanitize ice…"
type textarea "x"
type textarea "Cleaned/sanitize true ice machine. Replaced carbon filter. Cleaned/sanitize ice…"
type textarea "x"
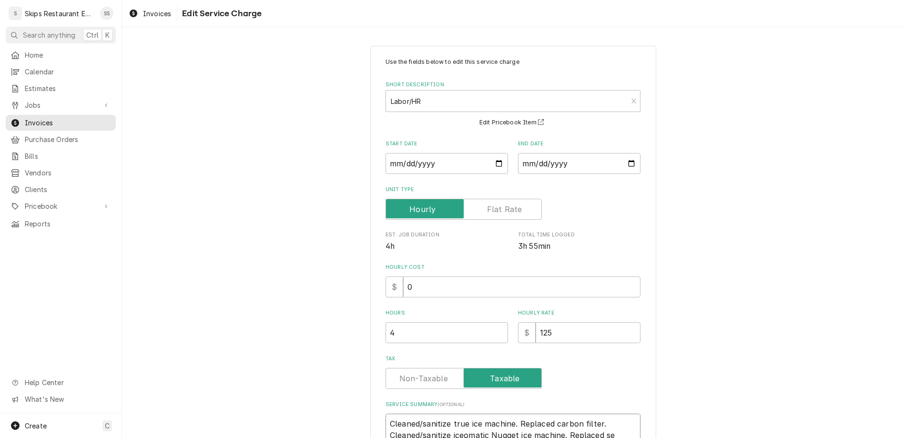
type textarea "Cleaned/sanitize true ice machine. Replaced carbon filter. Cleaned/sanitize ice…"
type textarea "x"
type textarea "Cleaned/sanitize true ice machine. Replaced carbon filter. Cleaned/sanitize ice…"
type textarea "x"
type textarea "Cleaned/sanitize true ice machine. Replaced carbon filter. Cleaned/sanitize ice…"
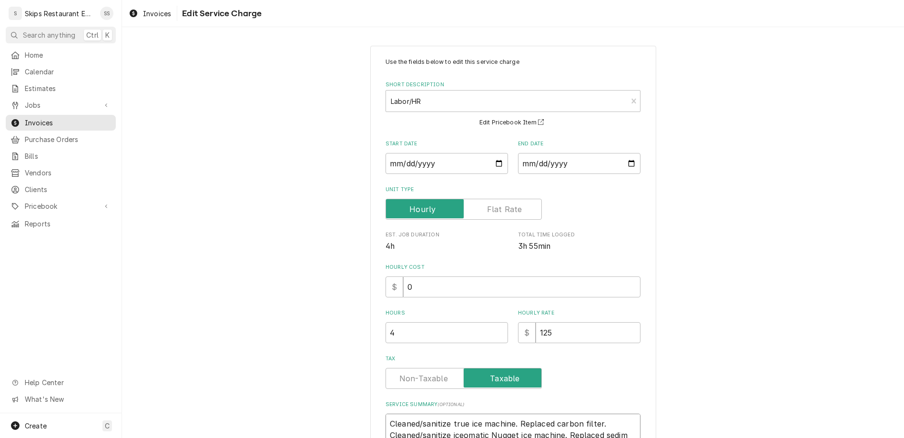
type textarea "x"
type textarea "Cleaned/sanitize true ice machine. Replaced carbon filter. Cleaned/sanitize ice…"
type textarea "x"
type textarea "Cleaned/sanitize true ice machine. Replaced carbon filter. Cleaned/sanitize ice…"
type textarea "x"
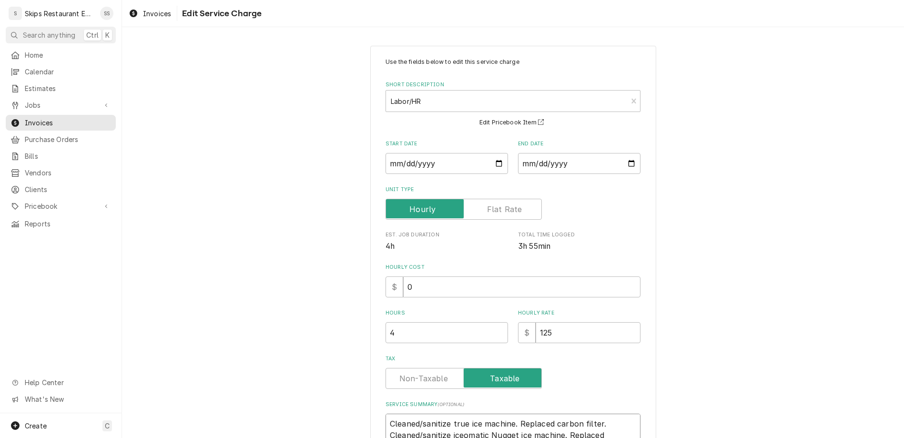
type textarea "Cleaned/sanitize true ice machine. Replaced carbon filter. Cleaned/sanitize ice…"
type textarea "x"
type textarea "Cleaned/sanitize true ice machine. Replaced carbon filter. Cleaned/sanitize ice…"
type textarea "x"
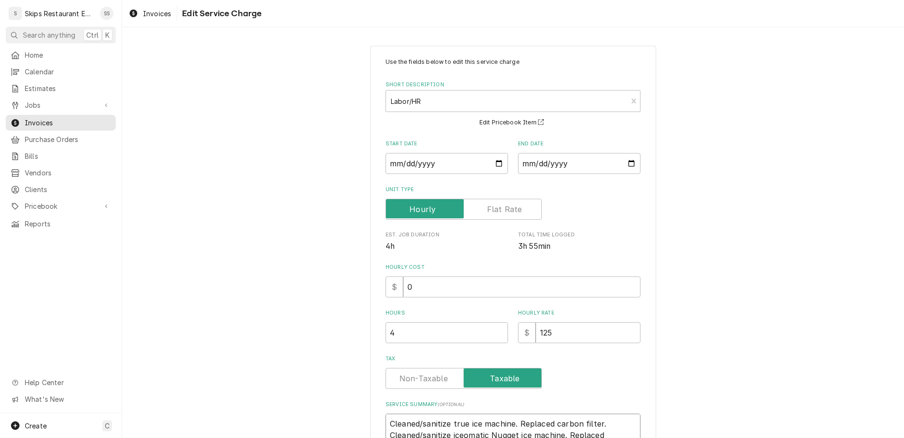
type textarea "Cleaned/sanitize true ice machine. Replaced carbon filter. Cleaned/sanitize ice…"
type textarea "x"
type textarea "Cleaned/sanitize true ice machine. Replaced carbon filter. Cleaned/sanitize ice…"
type textarea "x"
type textarea "Cleaned/sanitize true ice machine. Replaced carbon filter. Cleaned/sanitize ice…"
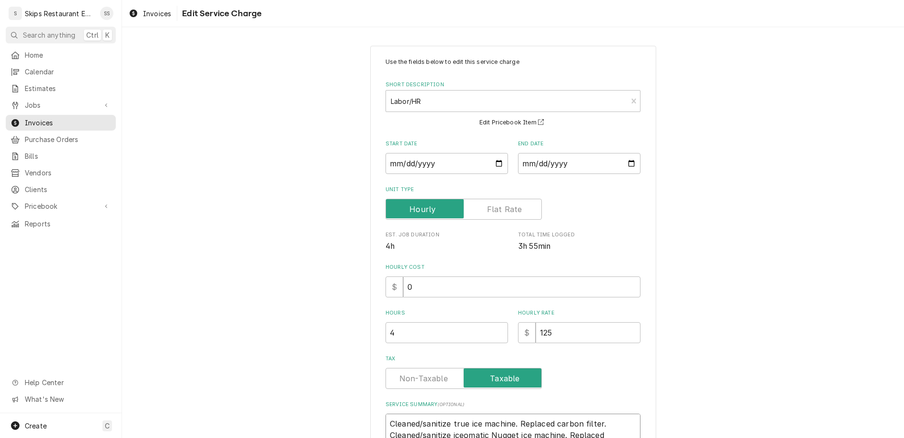
type textarea "x"
type textarea "Cleaned/sanitize true ice machine. Replaced carbon filter. Cleaned/sanitize ice…"
type textarea "x"
type textarea "Cleaned/sanitize true ice machine. Replaced carbon filter. Cleaned/sanitize ice…"
type textarea "x"
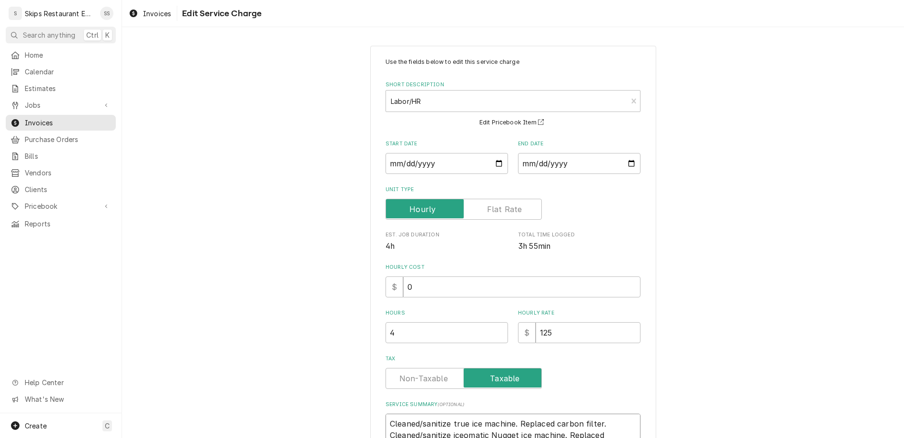
type textarea "Cleaned/sanitize true ice machine. Replaced carbon filter. Cleaned/sanitize ice…"
type textarea "x"
type textarea "Cleaned/sanitize true ice machine. Replaced carbon filter. Cleaned/sanitize ice…"
type textarea "x"
type textarea "Cleaned/sanitize true ice machine. Replaced carbon filter. Cleaned/sanitize ice…"
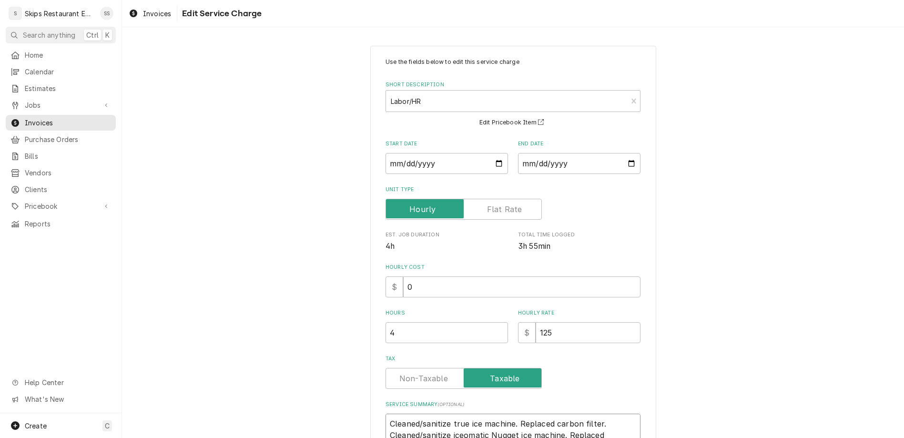
drag, startPoint x: 527, startPoint y: 320, endPoint x: 545, endPoint y: 317, distance: 18.7
type textarea "x"
type textarea "Cleaned/sanitize true ice machine. Replaced s filter. Cleaned/sanitize iceomati…"
type textarea "x"
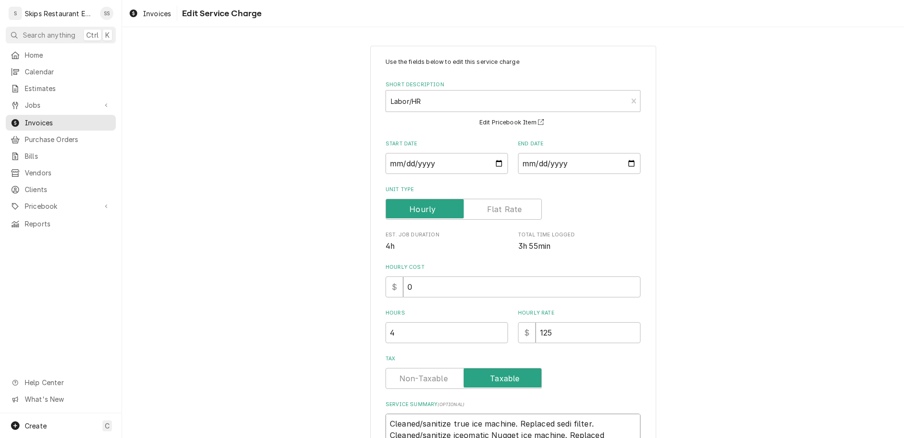
type textarea "Cleaned/sanitize true ice machine. Replaced sedim filter. Cleaned/sanitize iceo…"
type textarea "x"
type textarea "Cleaned/sanitize true ice machine. Replaced sediment filter. Cleaned/sanitize i…"
type textarea "x"
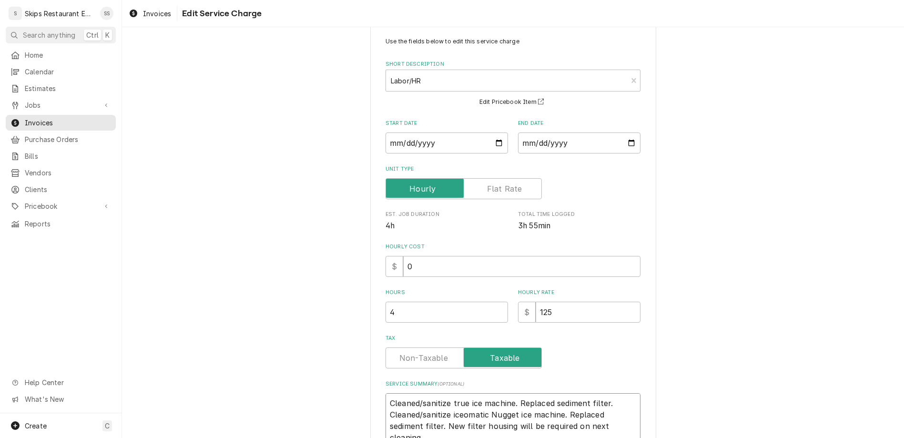
type textarea "Cleaned/sanitize true ice machine. Replaced sediment filter. Cleaned/sanitize i…"
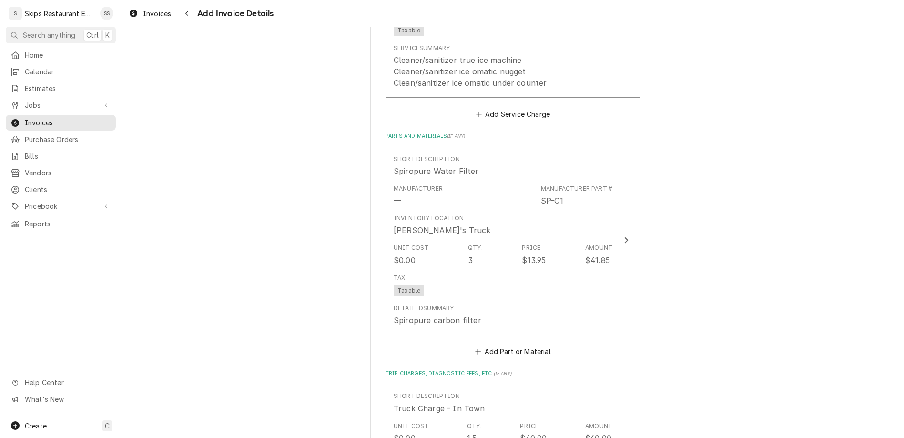
scroll to position [982, 0]
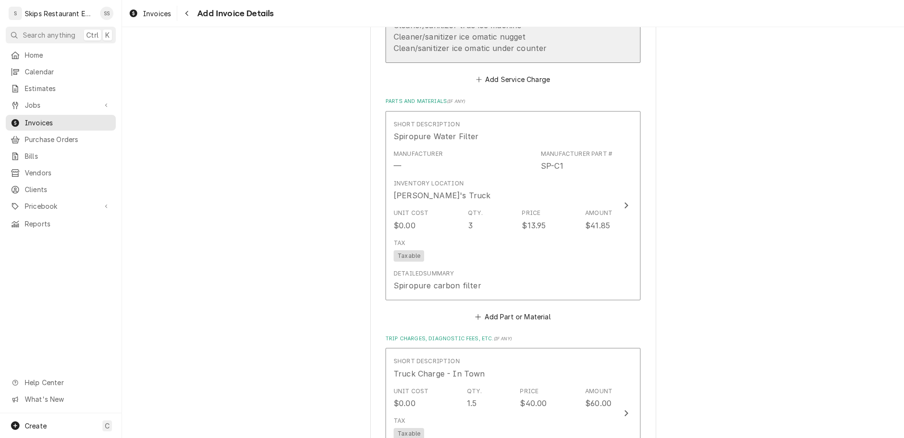
scroll to position [1092, 0]
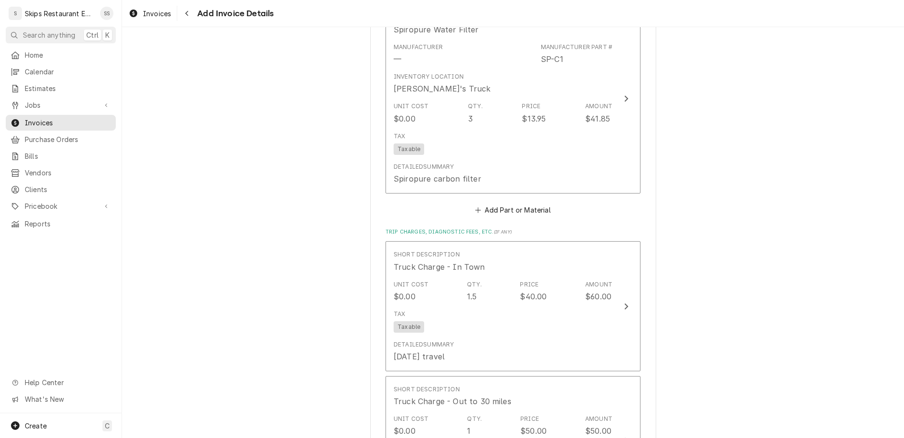
type textarea "x"
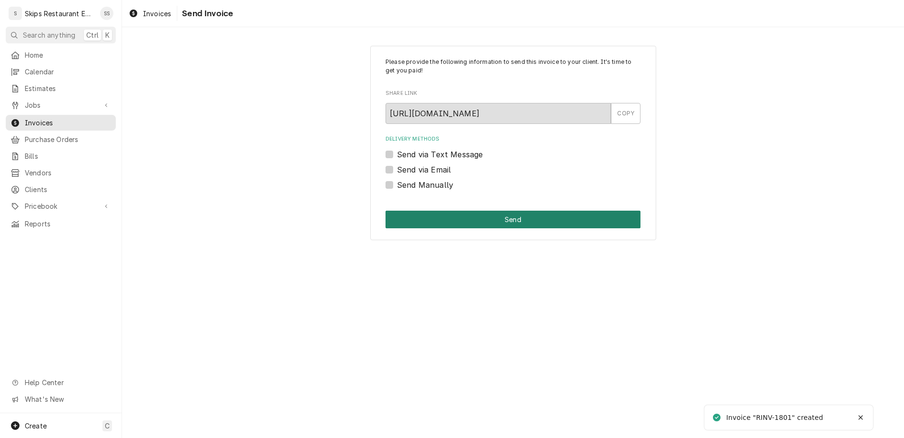
click at [404, 179] on label "Send Manually" at bounding box center [425, 184] width 56 height 11
click at [404, 179] on input "Send Manually" at bounding box center [524, 189] width 255 height 21
checkbox input "true"
click at [482, 211] on button "Send" at bounding box center [512, 220] width 255 height 18
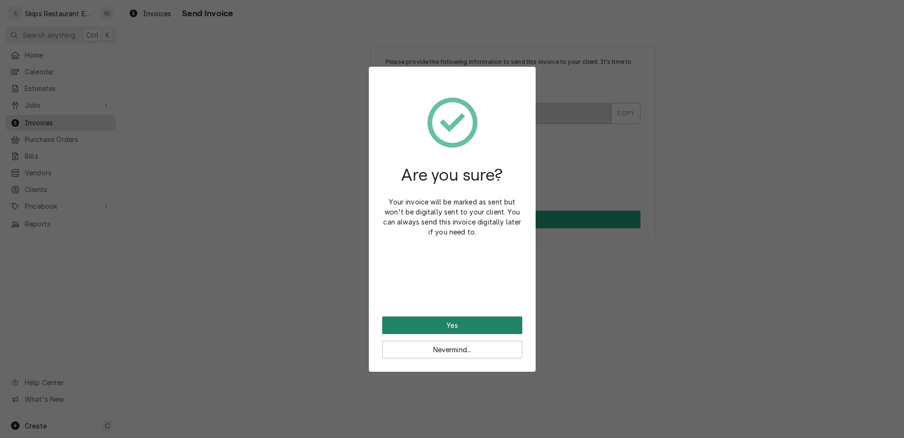
click at [451, 316] on button "Yes" at bounding box center [452, 325] width 140 height 18
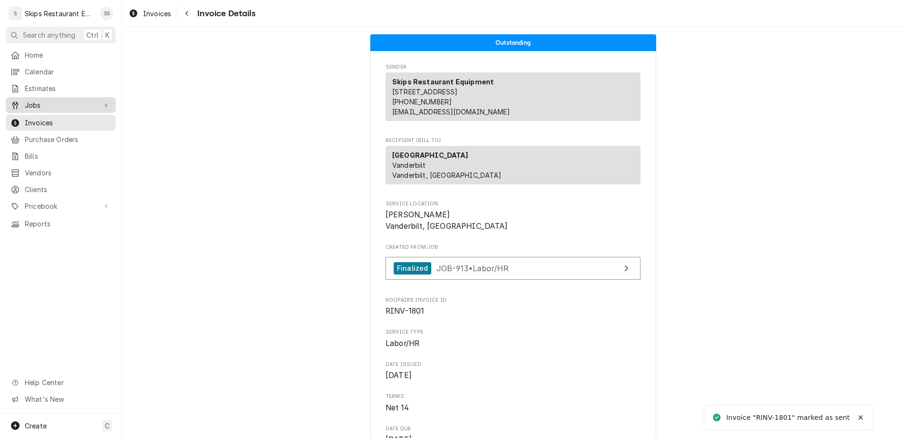
click at [25, 100] on span "Jobs" at bounding box center [61, 105] width 72 height 10
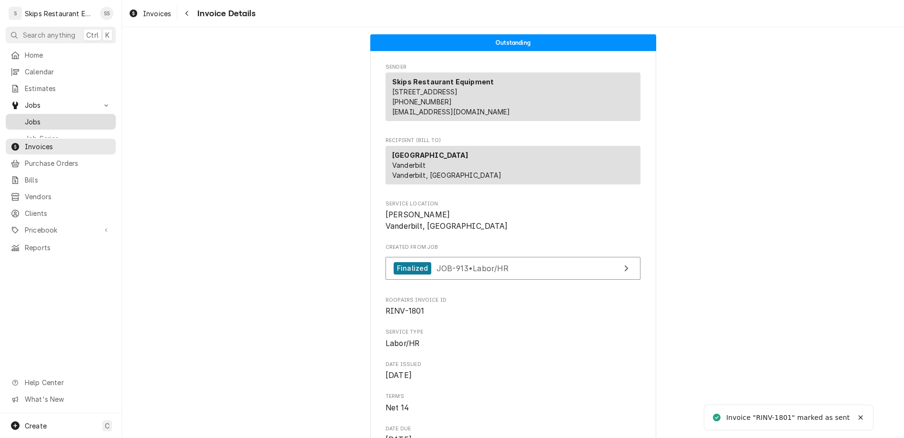
click at [25, 117] on span "Jobs" at bounding box center [68, 122] width 86 height 10
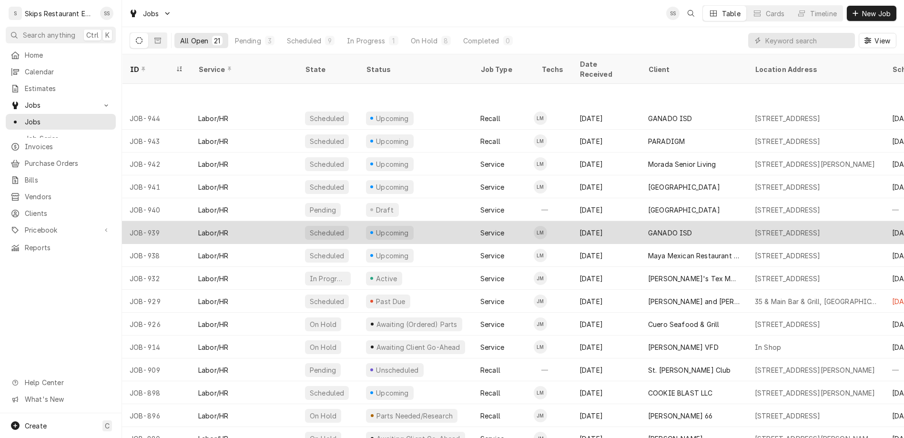
scroll to position [60, 0]
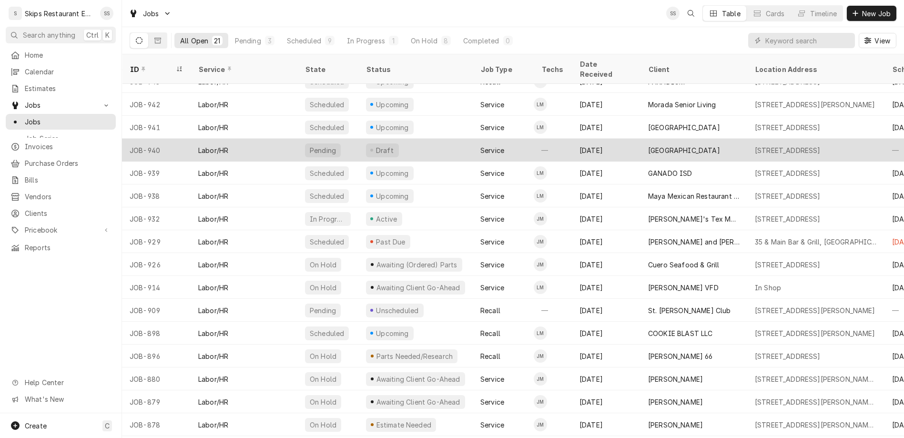
click at [648, 145] on div "[GEOGRAPHIC_DATA]" at bounding box center [684, 150] width 72 height 10
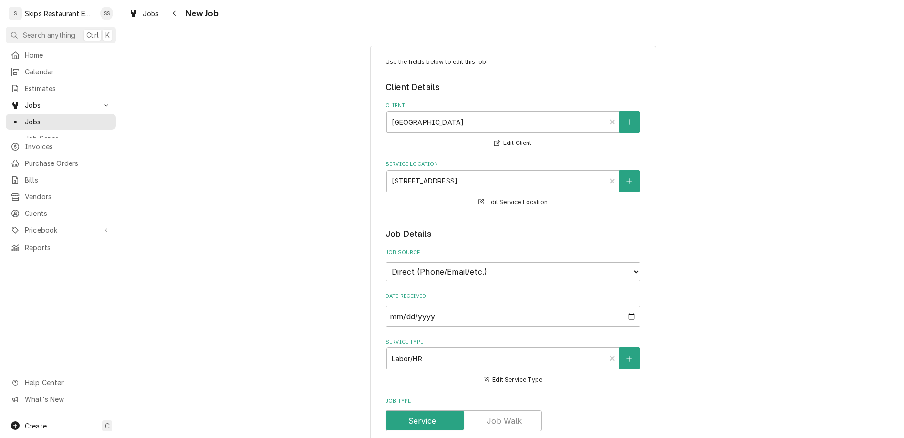
type textarea "x"
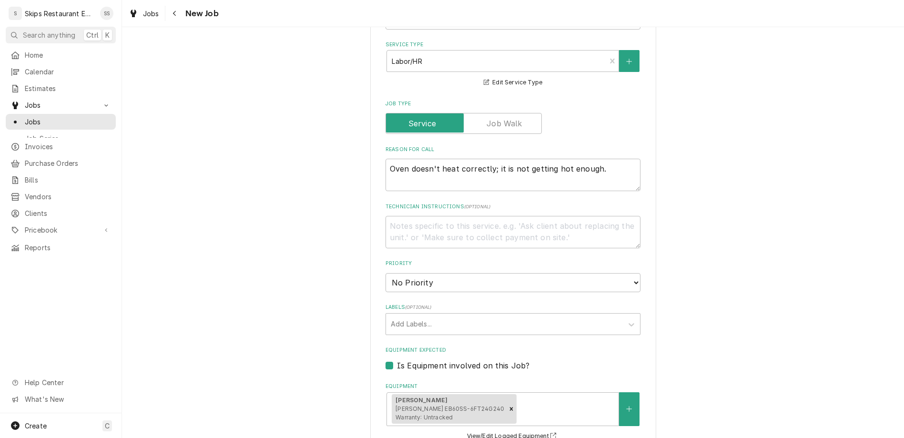
scroll to position [372, 0]
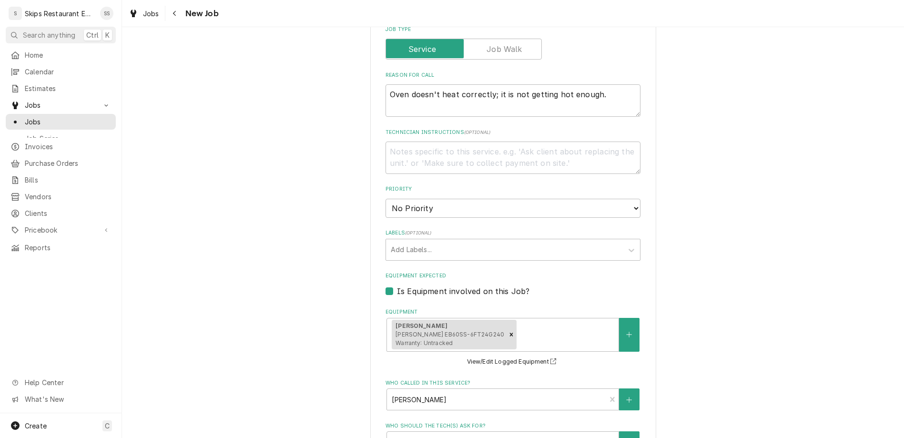
type input "2025-09-30"
type textarea "x"
select select "10:30:00"
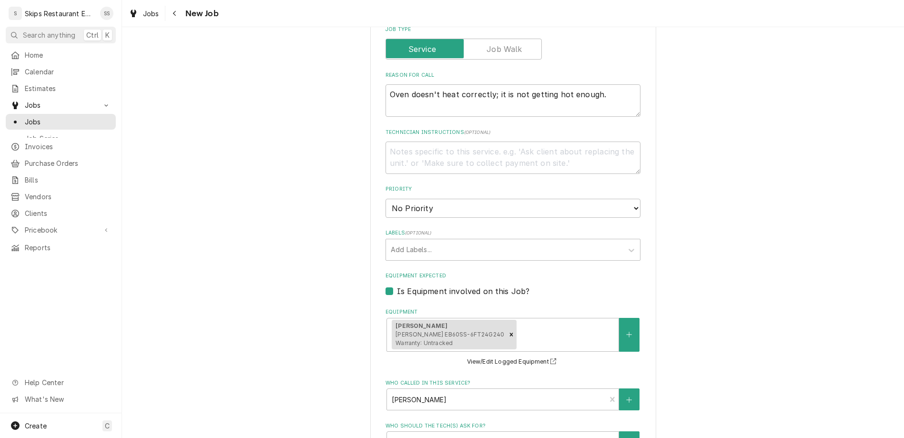
click option "10:30 AM" at bounding box center [0, 0] width 0 height 0
type textarea "x"
type input "1"
type textarea "x"
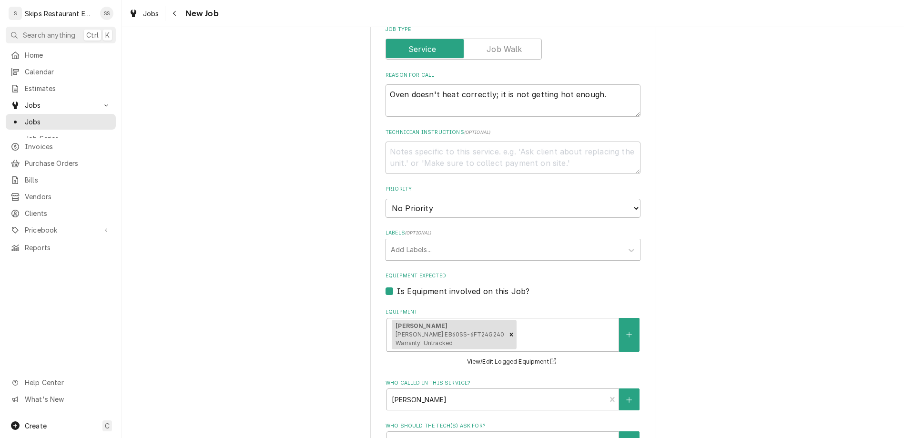
type input "1"
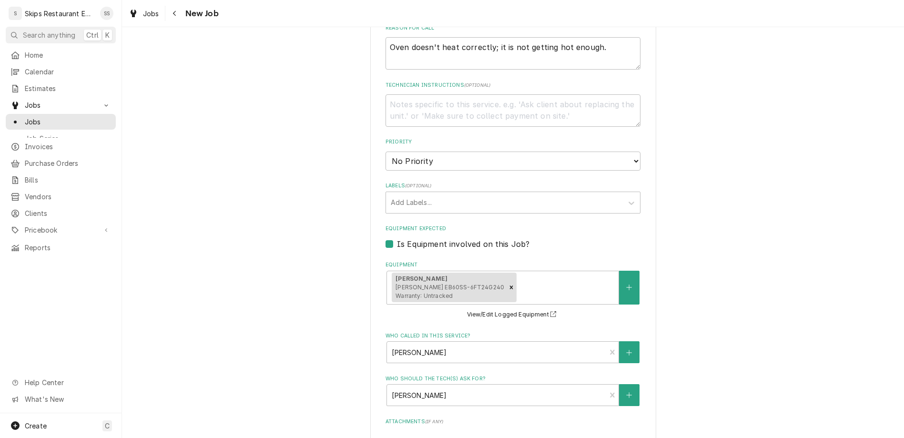
type textarea "x"
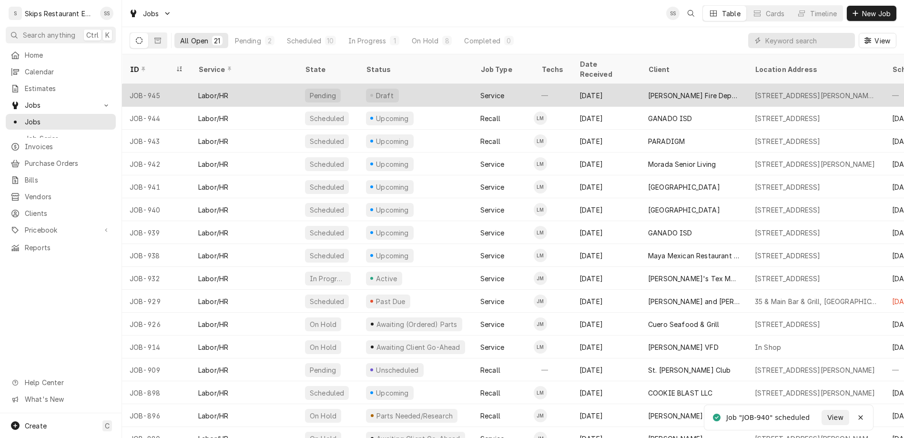
click at [640, 84] on div "[PERSON_NAME] Fire Departmant" at bounding box center [693, 95] width 107 height 23
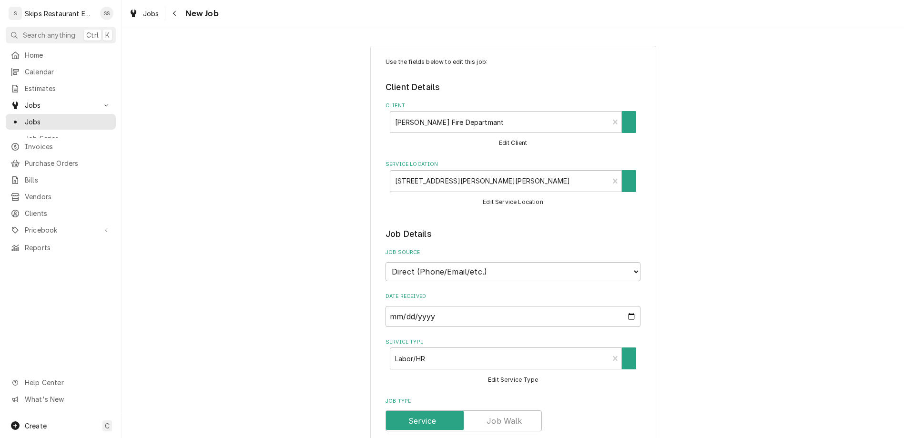
type textarea "x"
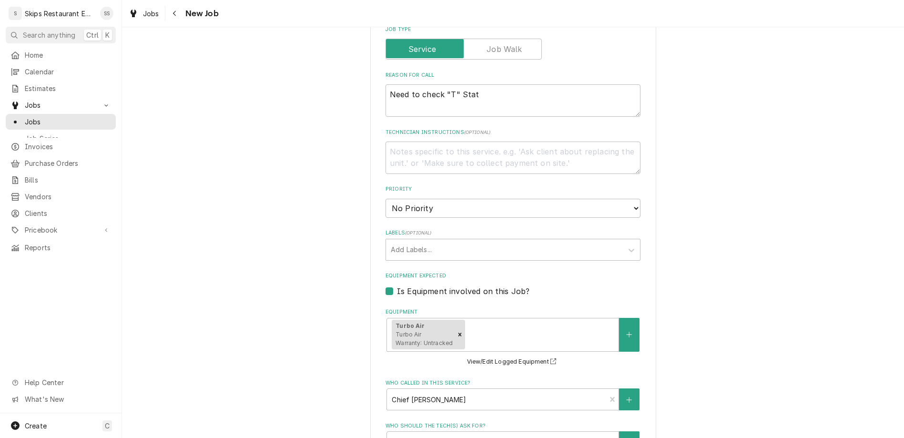
type input "2025-09-30"
type textarea "x"
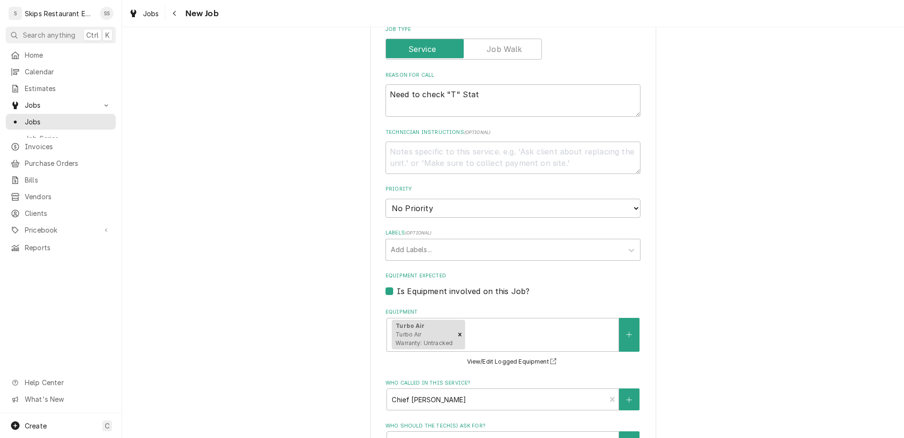
select select "12:00:00"
click option "12:00 PM" at bounding box center [0, 0] width 0 height 0
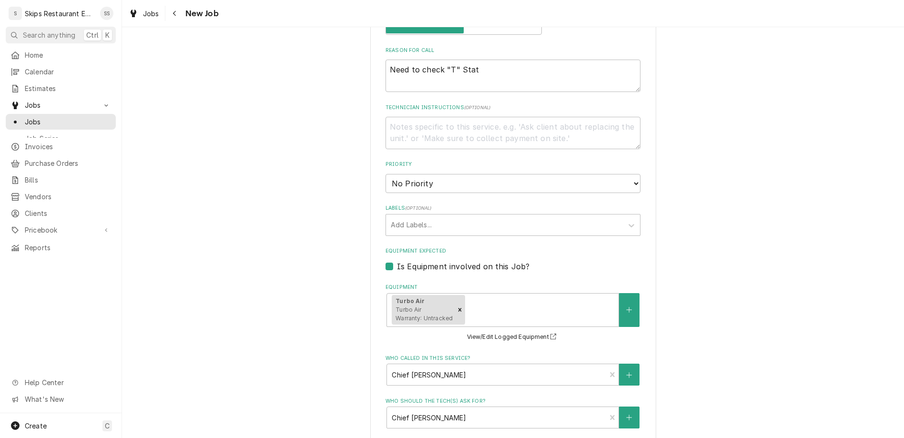
scroll to position [444, 0]
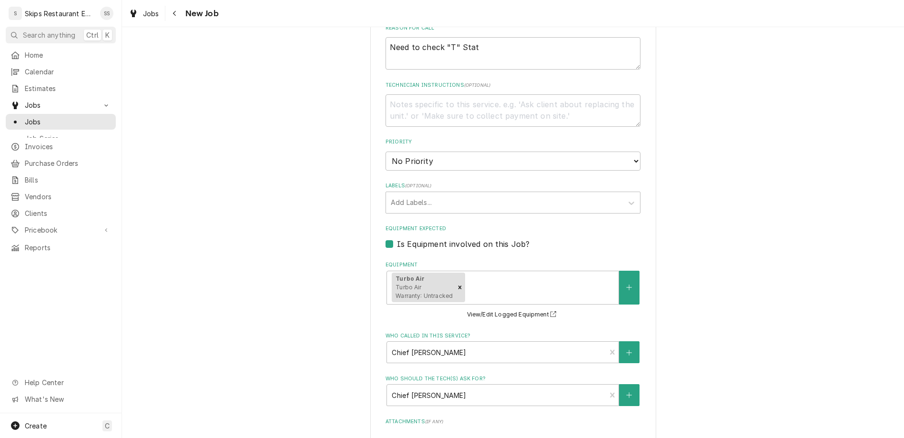
type textarea "x"
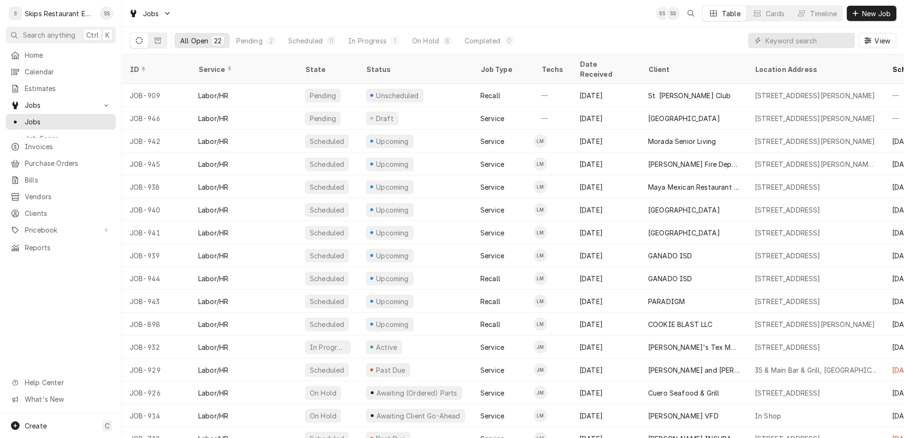
click at [637, 14] on div "Jobs SS SS Table Cards Timeline New Job" at bounding box center [513, 13] width 782 height 27
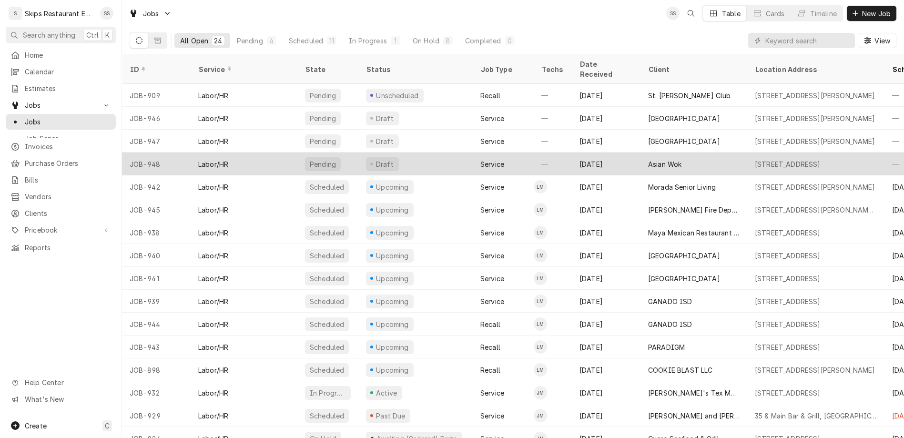
click at [755, 159] on div "[STREET_ADDRESS]" at bounding box center [788, 164] width 66 height 10
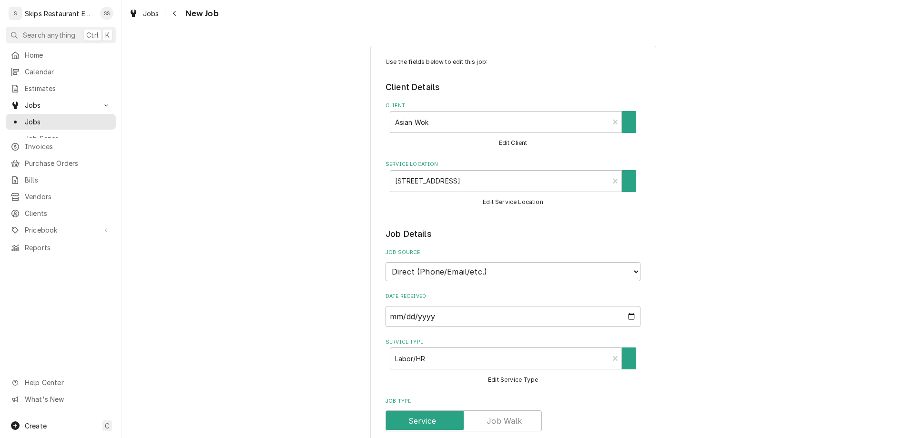
type textarea "x"
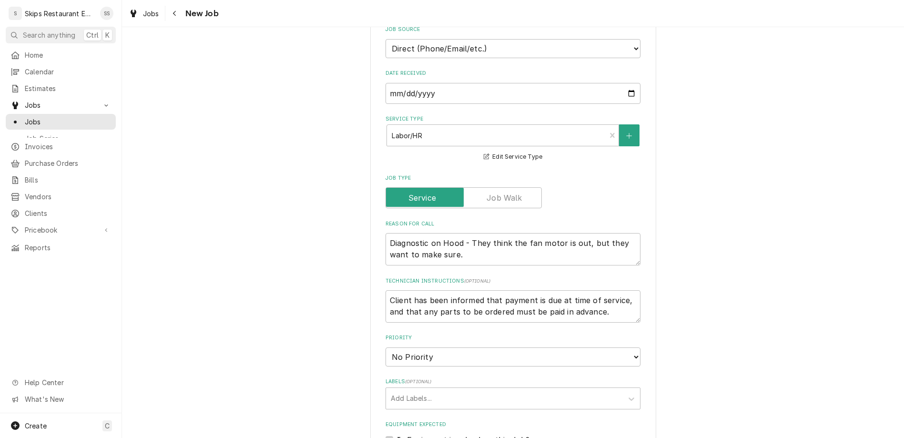
scroll to position [369, 0]
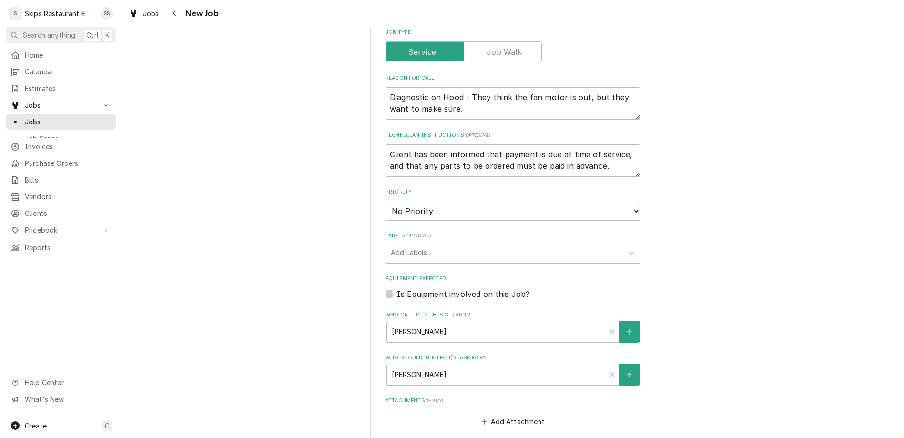
type input "2025-10-01"
type textarea "x"
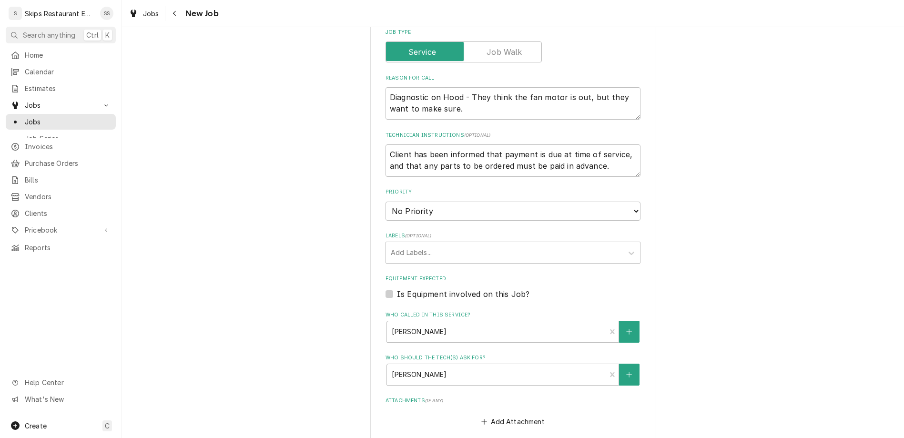
select select "09:30:00"
click option "9:30 AM" at bounding box center [0, 0] width 0 height 0
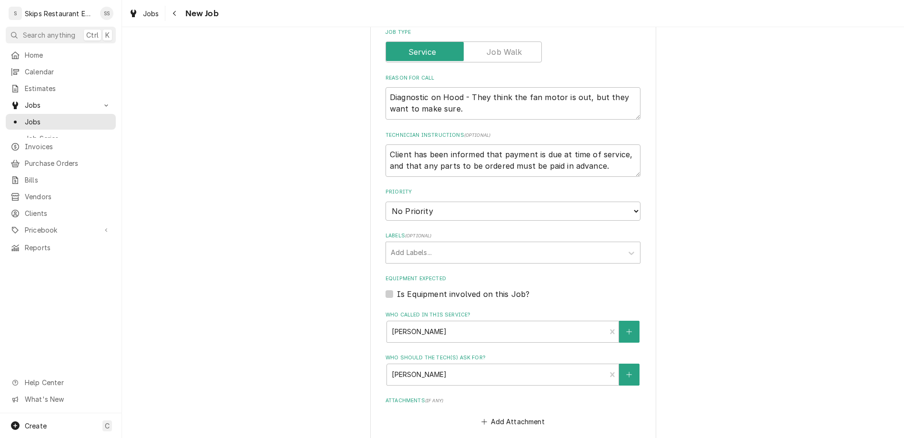
scroll to position [390, 0]
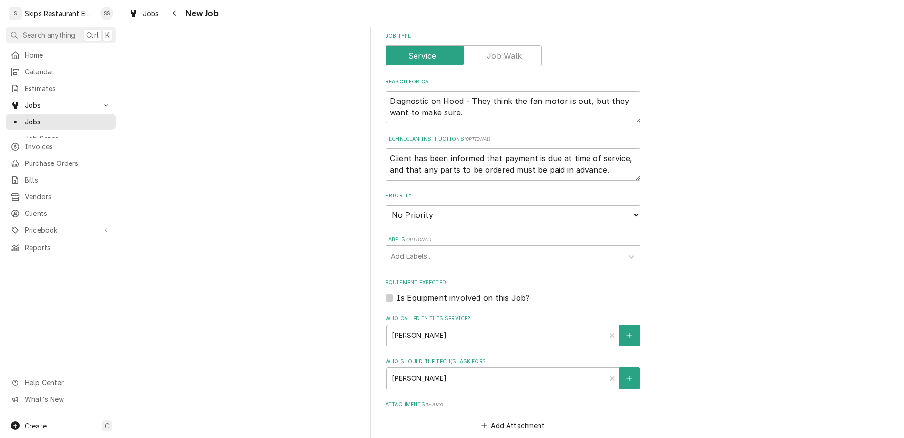
type textarea "x"
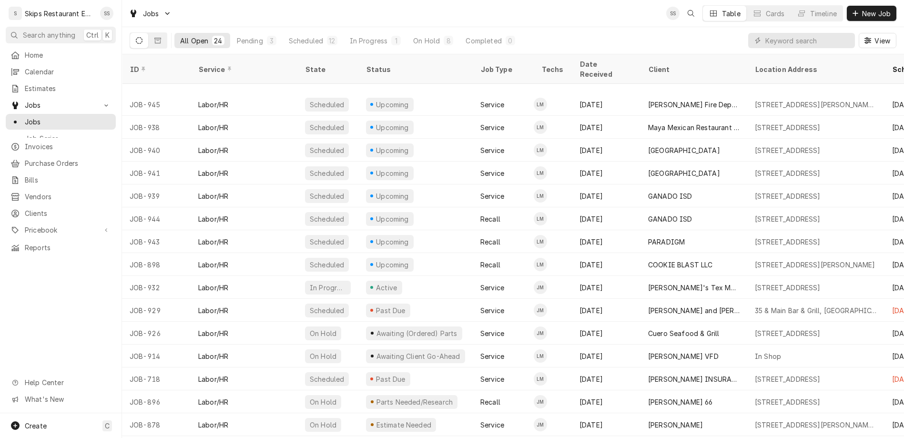
scroll to position [174, 0]
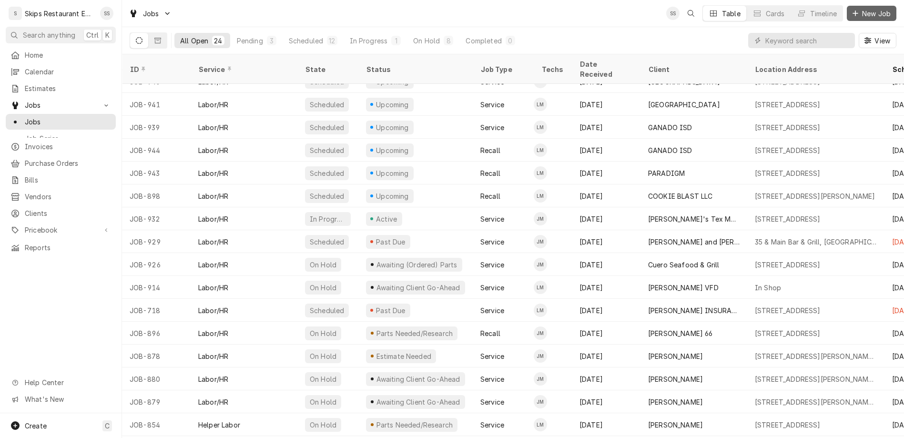
click at [881, 9] on span "New Job" at bounding box center [876, 14] width 32 height 10
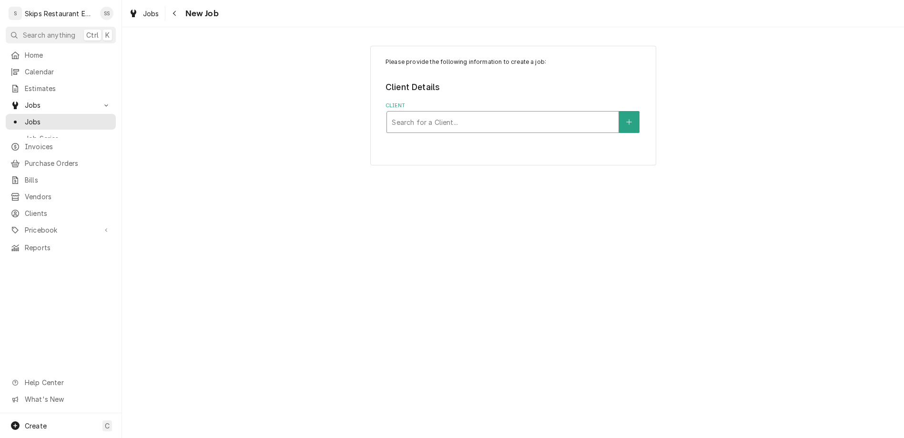
click at [455, 113] on div "Client" at bounding box center [503, 121] width 222 height 17
type input "[PERSON_NAME]"
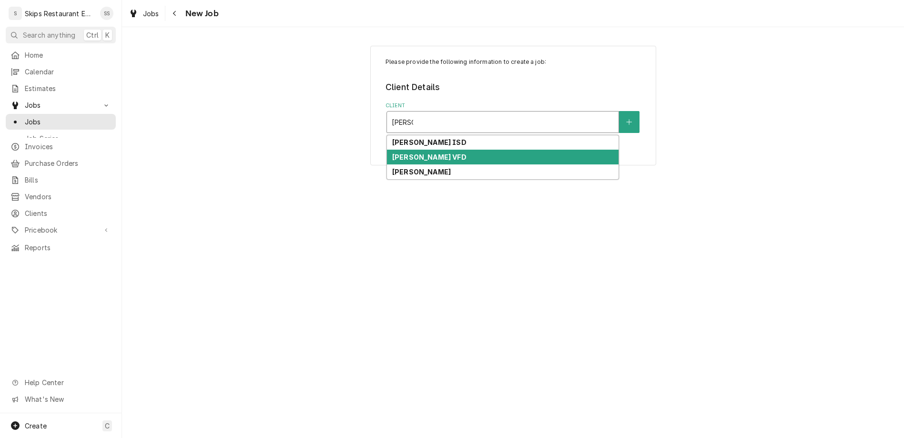
click at [434, 153] on strong "[PERSON_NAME] VFD" at bounding box center [429, 157] width 74 height 8
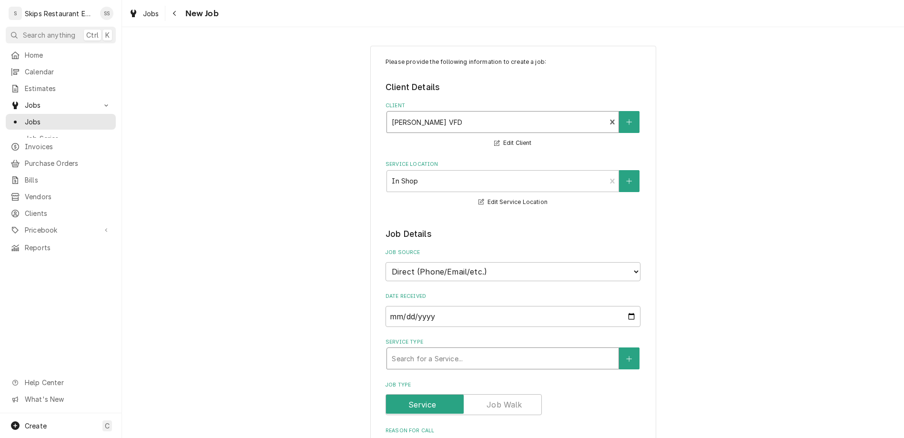
click at [466, 350] on div "Service Type" at bounding box center [503, 358] width 222 height 17
type textarea "x"
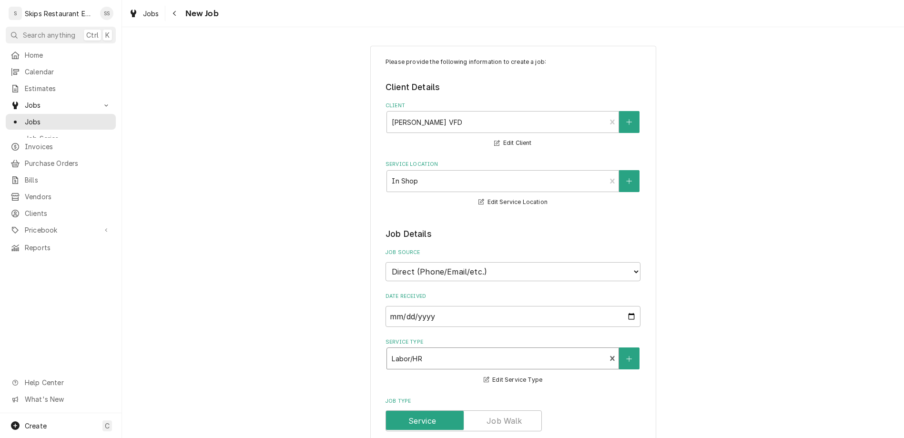
type textarea "ti"
type textarea "x"
type textarea "tilt"
type textarea "x"
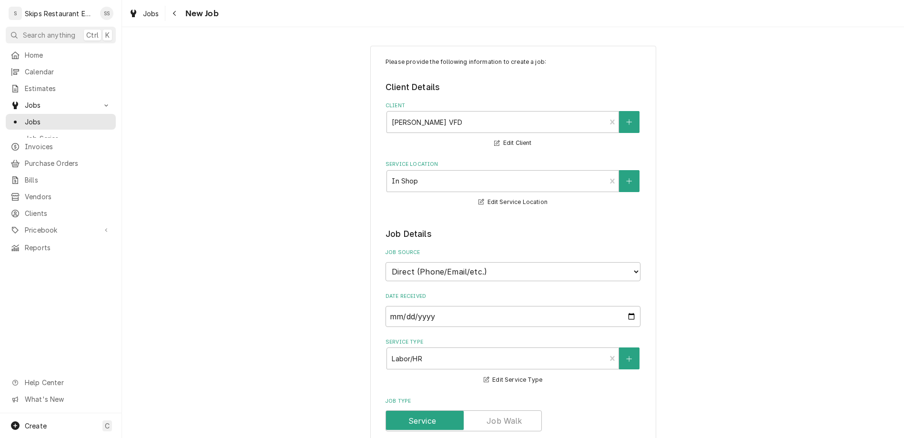
type textarea "tilt"
type textarea "x"
type textarea "tilt s"
type textarea "x"
type textarea "tilt sk"
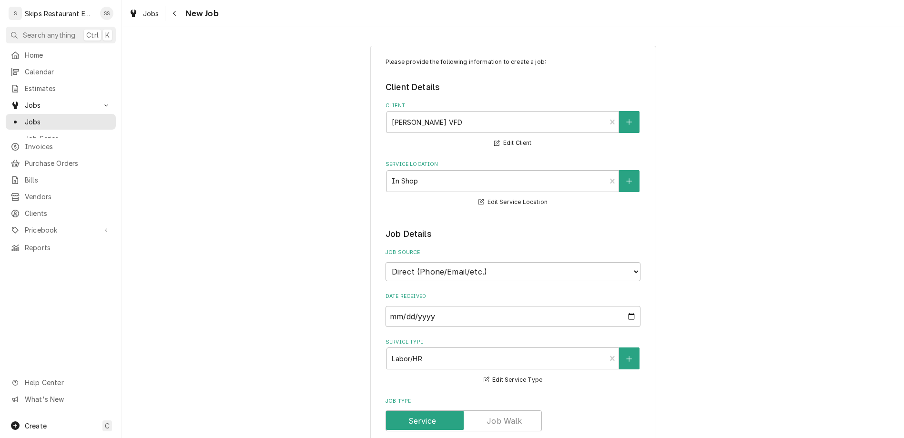
type textarea "x"
type textarea "tilt ski"
type textarea "x"
type textarea "tilt skil"
type textarea "x"
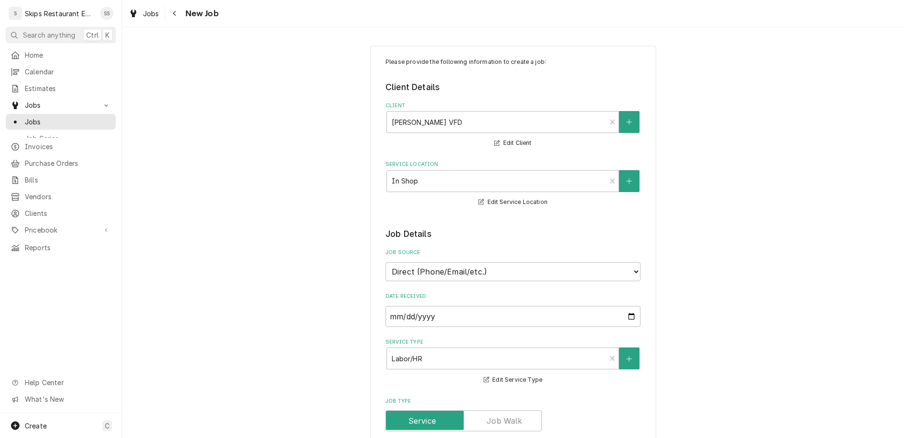
type textarea "tilt skill"
type textarea "x"
type textarea "tilt skiller"
type textarea "x"
type textarea "tilt skillet"
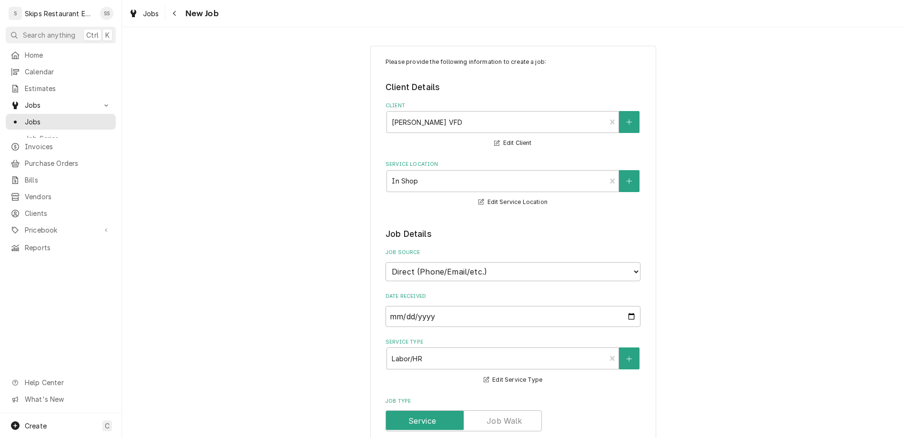
type textarea "x"
type textarea "tilt skillet"
type textarea "x"
type textarea "tilt skillet -"
type textarea "x"
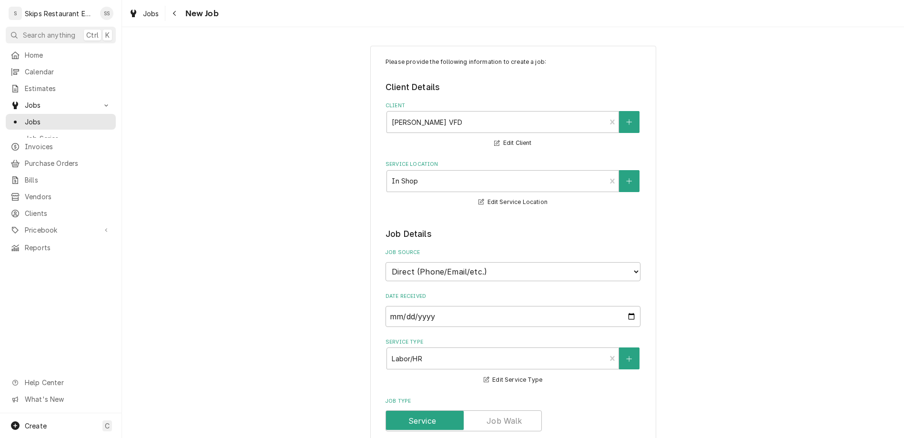
type textarea "tilt skillet -"
type textarea "x"
type textarea "tilt skillet - w"
type textarea "x"
type textarea "tilt skillet - wil"
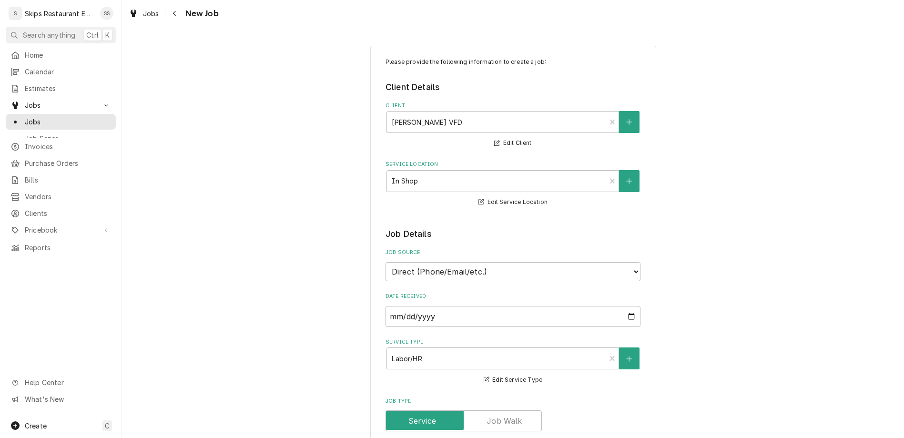
type textarea "x"
type textarea "tilt skillet - will"
type textarea "x"
type textarea "tilt skillet - will"
type textarea "x"
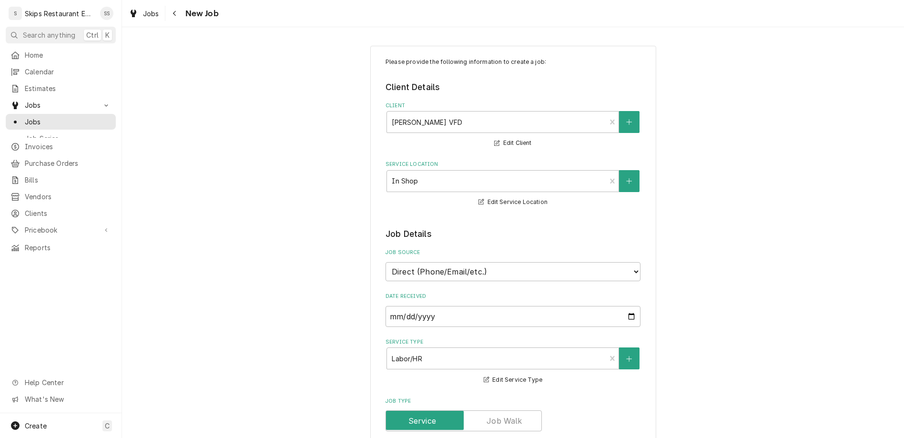
type textarea "tilt skillet - will it run"
type textarea "x"
type textarea "tilt skillet - will it run onf"
type textarea "x"
type textarea "tilt skillet - will it run on"
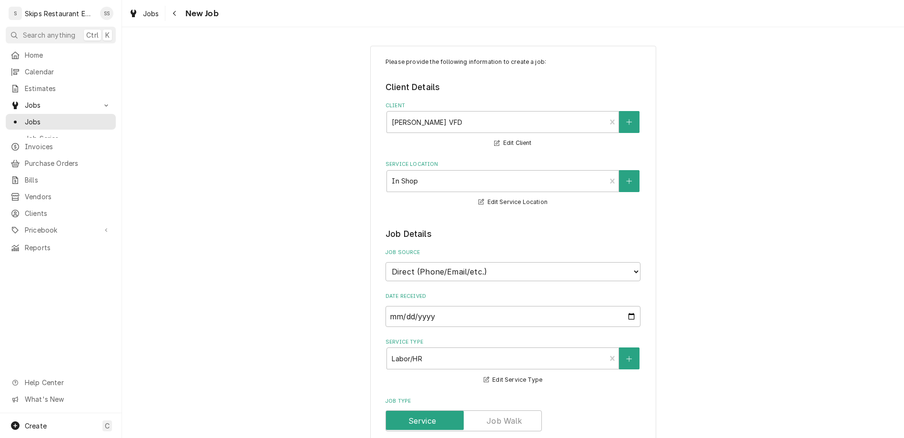
type textarea "x"
type textarea "tilt skillet - will it run on"
type textarea "x"
type textarea "tilt skillet - will it run on 23"
type textarea "x"
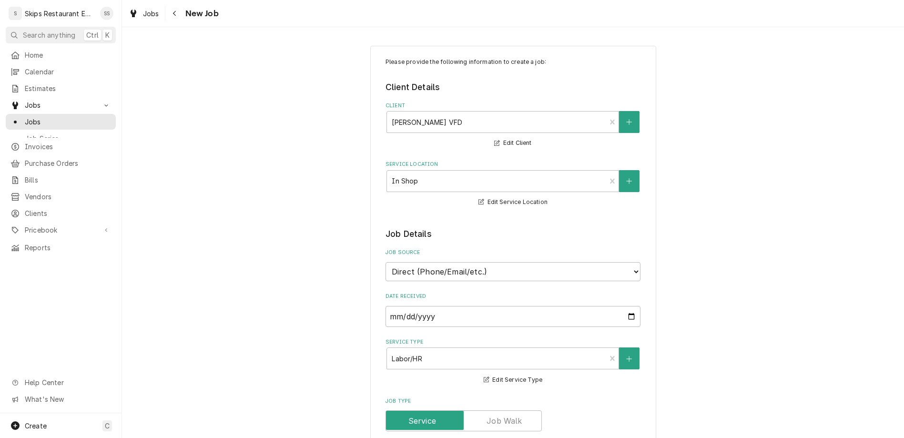
type textarea "tilt skillet - will it run on 230"
type textarea "x"
type textarea "tilt skillet - will it run on 230"
type textarea "x"
type textarea "tilt skillet - will it run on 230 v"
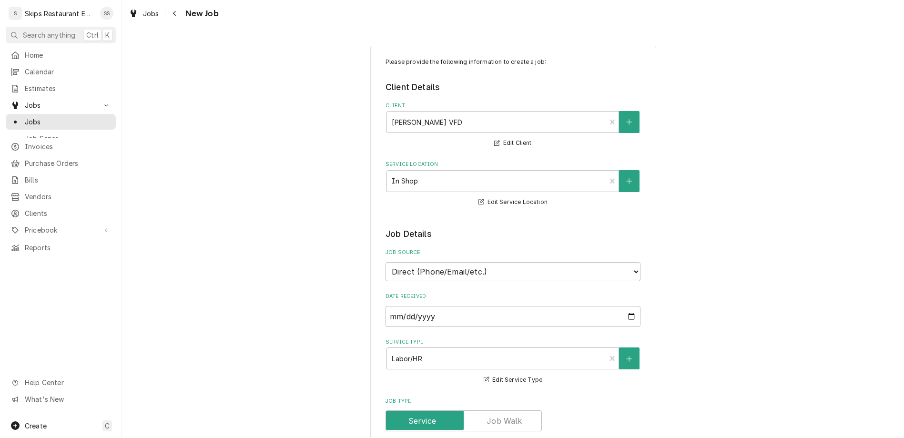
type textarea "x"
type textarea "tilt skillet - will it run on 230 volt"
type textarea "x"
type textarea "tilt skillet - will it run on 230 volts"
type textarea "x"
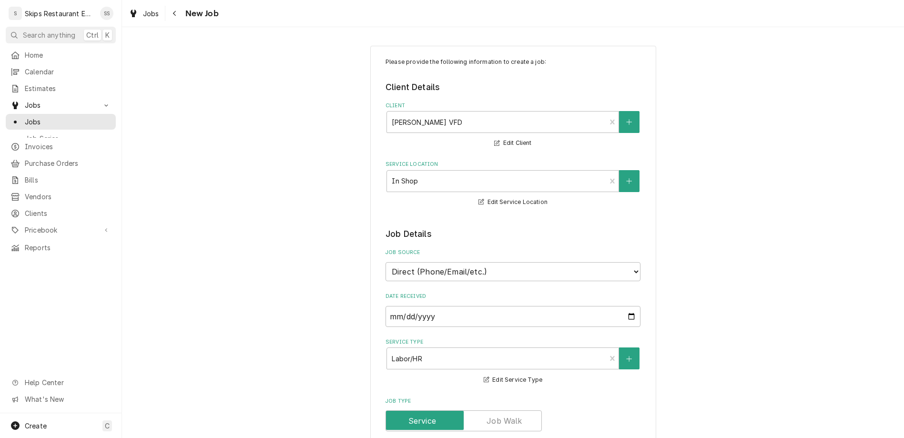
type textarea "tilt skillet - will it run on 230 volts"
type textarea "x"
type textarea "tilt skillet - will it run on 230 volts ("
type textarea "x"
type textarea "tilt skillet - will it run on 230 volts (s"
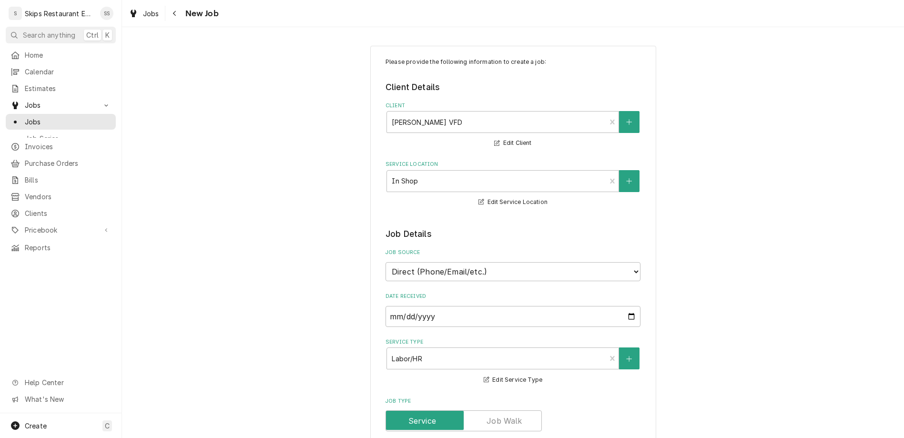
type textarea "x"
type textarea "tilt skillet - will it run on 230 volts (st"
type textarea "x"
type textarea "tilt skillet - will it run on 230 volts (sti"
type textarea "x"
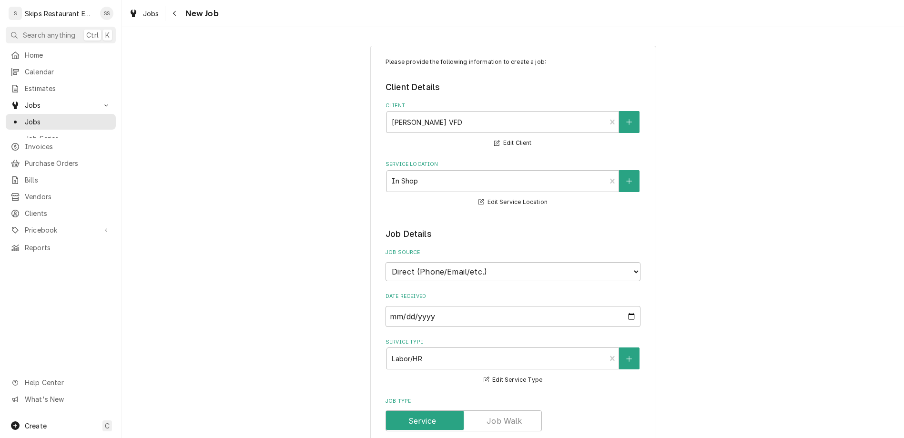
type textarea "tilt skillet - will it run on 230 volts (sti"
type textarea "x"
type textarea "tilt skillet - will it run on 230 volts (sticker"
type textarea "x"
type textarea "tilt skillet - will it run on 230 volts (sticker"
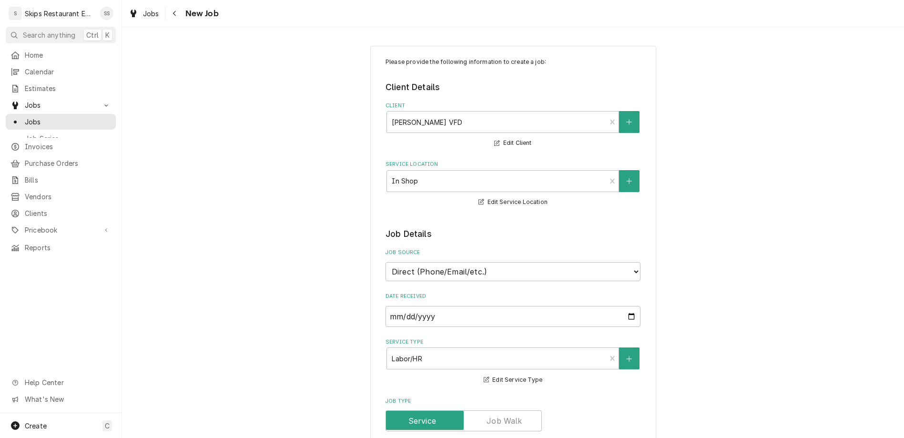
type textarea "x"
type textarea "tilt skillet - will it run on 230 volts (sticker s"
type textarea "x"
type textarea "tilt skillet - will it run on 230 volts (sticker sa"
type textarea "x"
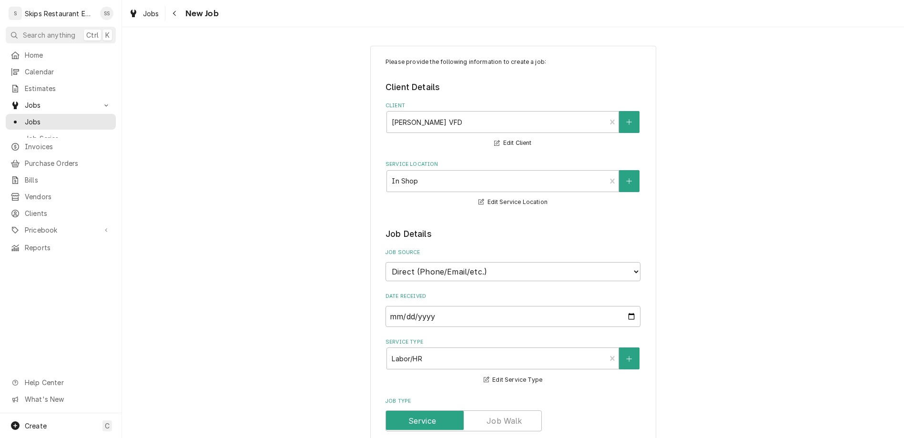
type textarea "tilt skillet - will it run on 230 volts (sticker say"
type textarea "x"
type textarea "tilt skillet - will it run on 230 volts (sticker says"
type textarea "x"
type textarea "tilt skillet - will it run on 230 volts (sticker says"
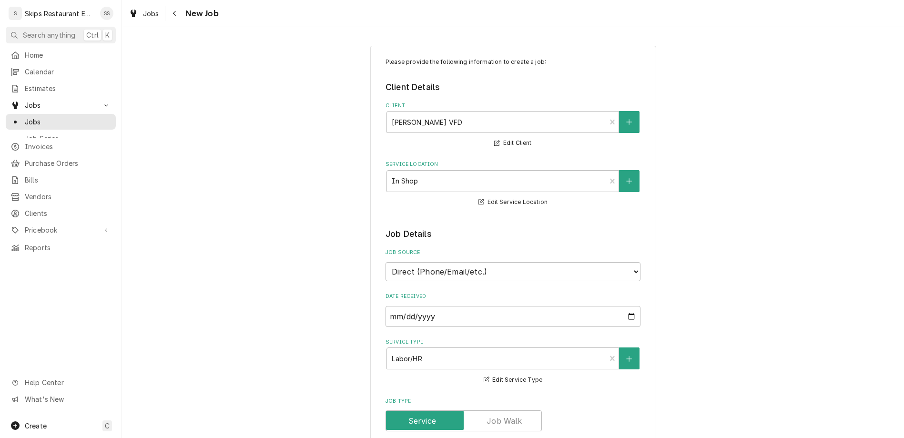
type textarea "x"
type textarea "tilt skillet - will it run on 230 volts (sticker says 4"
type textarea "x"
type textarea "tilt skillet - will it run on 230 volts (sticker says 48"
type textarea "x"
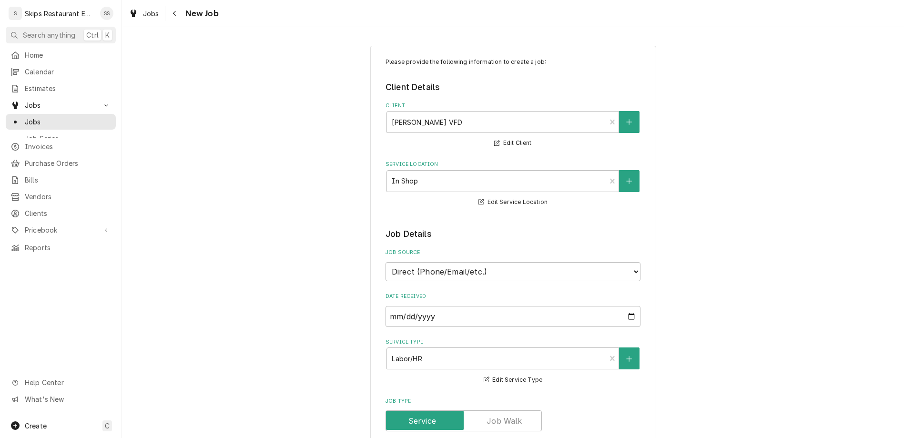
type textarea "tilt skillet - will it run on 230 volts (sticker says 480"
type textarea "x"
type textarea "tilt skillet - will it run on 230 volts (sticker says 480)"
type textarea "x"
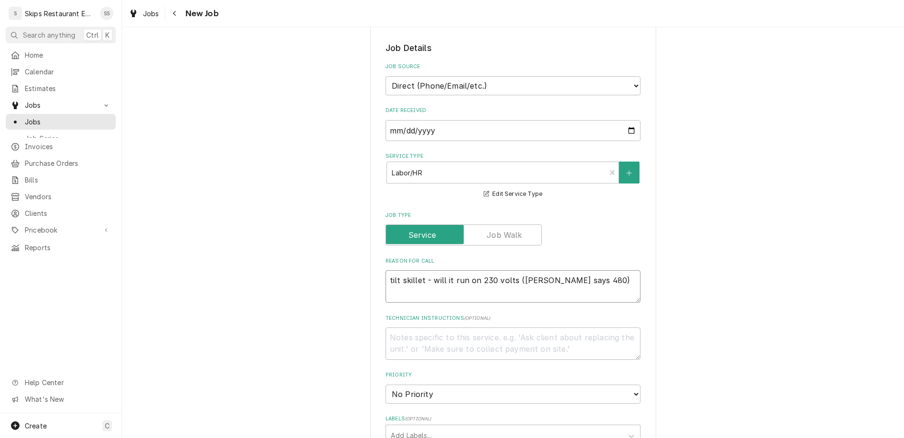
scroll to position [260, 0]
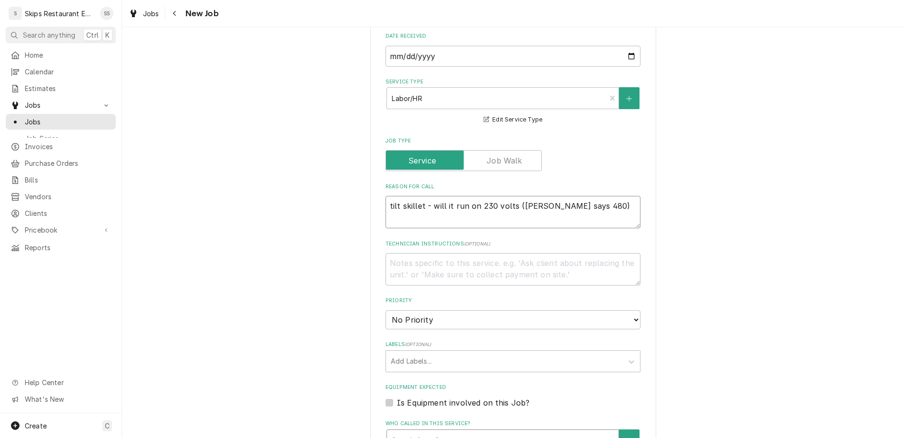
type textarea "tilt skillet - will it run on 230 volts (sticker says 480)"
click at [459, 432] on div "Who called in this service?" at bounding box center [503, 440] width 222 height 17
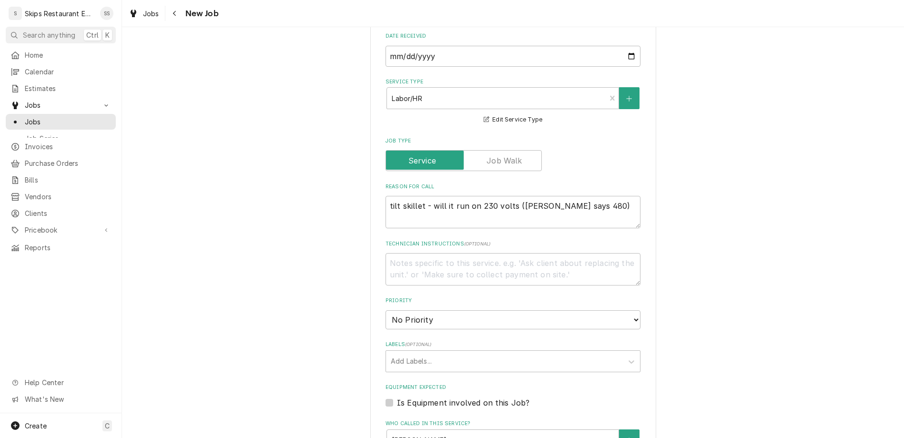
type textarea "x"
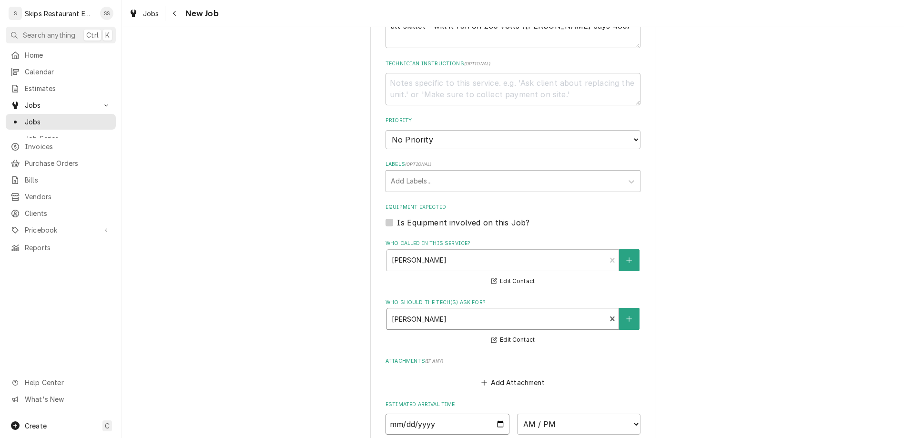
click at [426, 414] on input "Date" at bounding box center [447, 424] width 124 height 21
click at [482, 414] on input "Date" at bounding box center [447, 424] width 124 height 21
type input "2025-09-27"
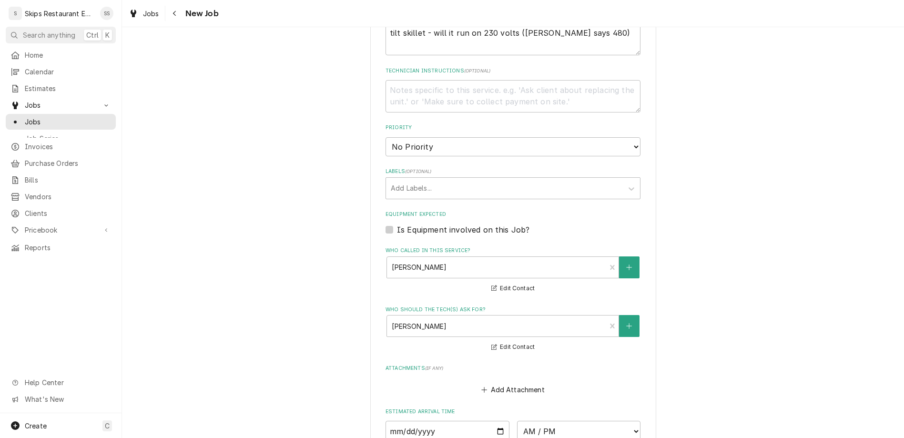
type textarea "x"
click at [538, 421] on select "AM / PM 6:00 AM 6:15 AM 6:30 AM 6:45 AM 7:00 AM 7:15 AM 7:30 AM 7:45 AM 8:00 AM…" at bounding box center [579, 431] width 124 height 21
select select "09:00:00"
click option "9:00 AM" at bounding box center [0, 0] width 0 height 0
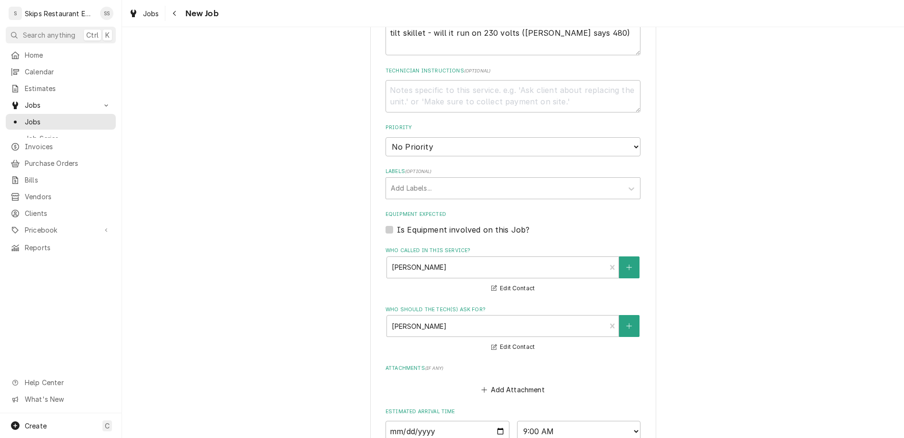
type textarea "x"
type input "1"
type textarea "x"
type input "1"
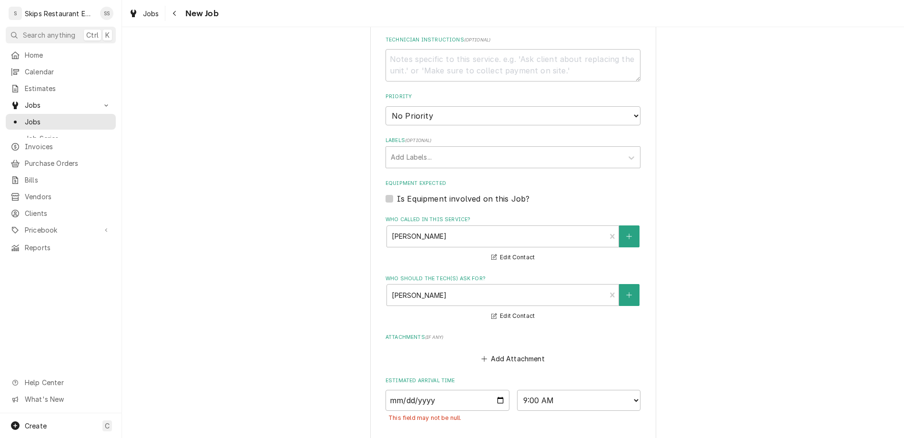
scroll to position [510, 0]
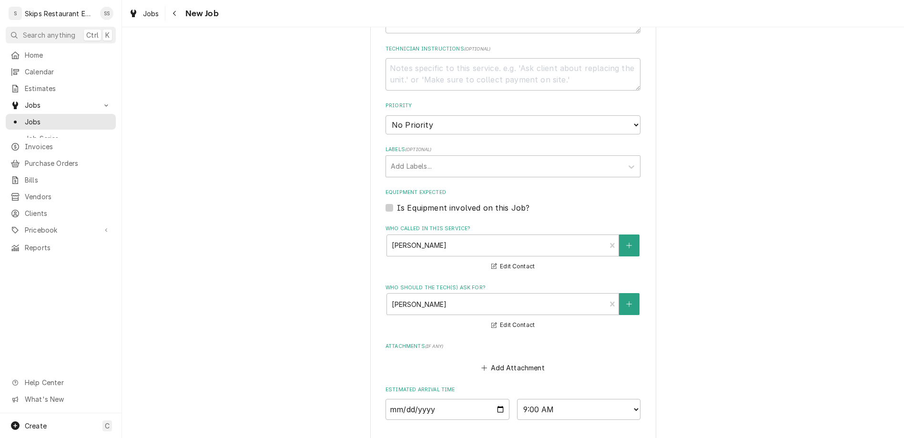
type textarea "x"
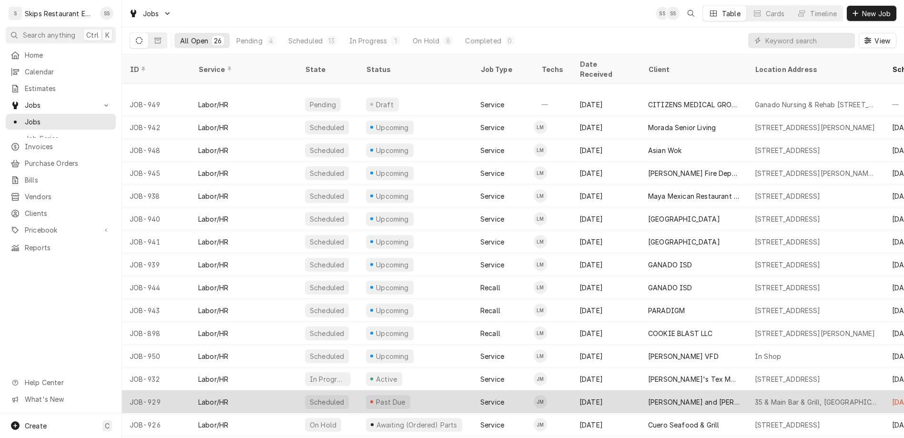
scroll to position [151, 0]
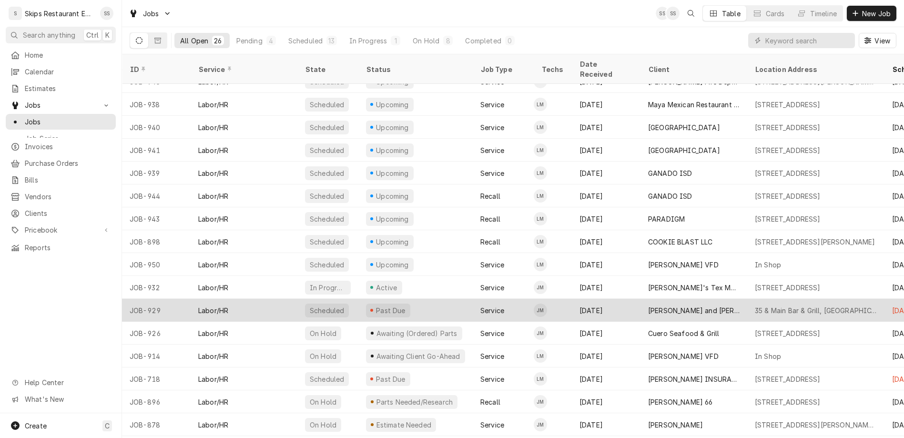
click at [648, 305] on div "[PERSON_NAME] and [PERSON_NAME]" at bounding box center [693, 310] width 91 height 10
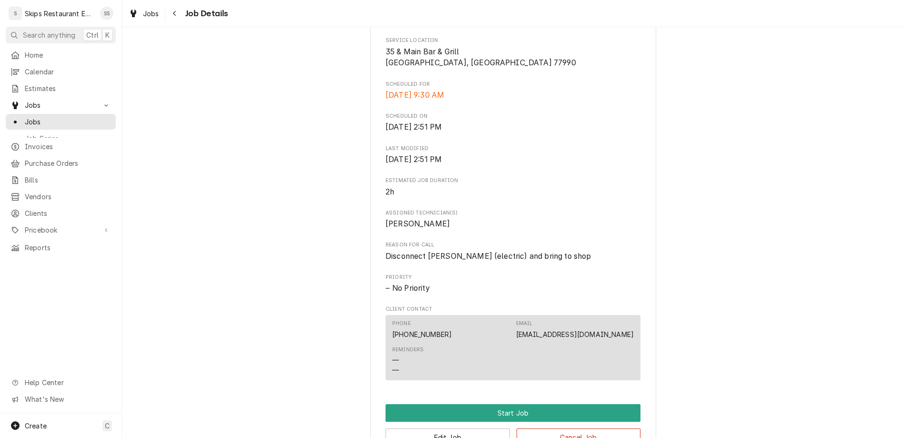
scroll to position [236, 0]
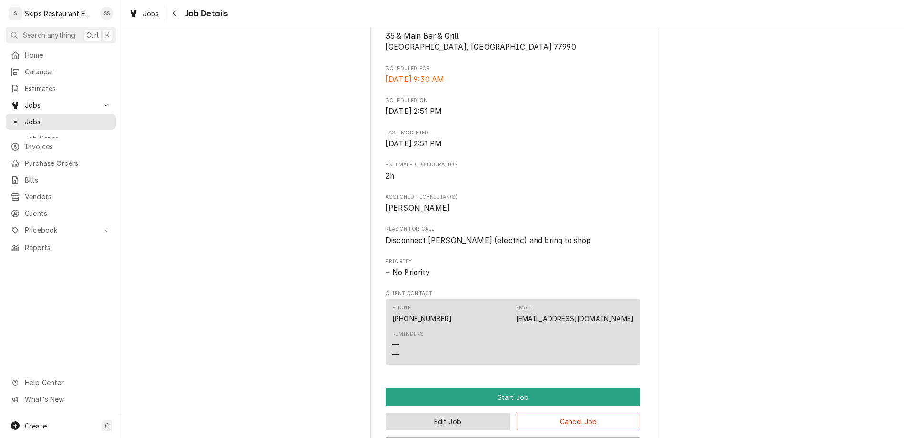
click at [445, 413] on button "Edit Job" at bounding box center [447, 422] width 124 height 18
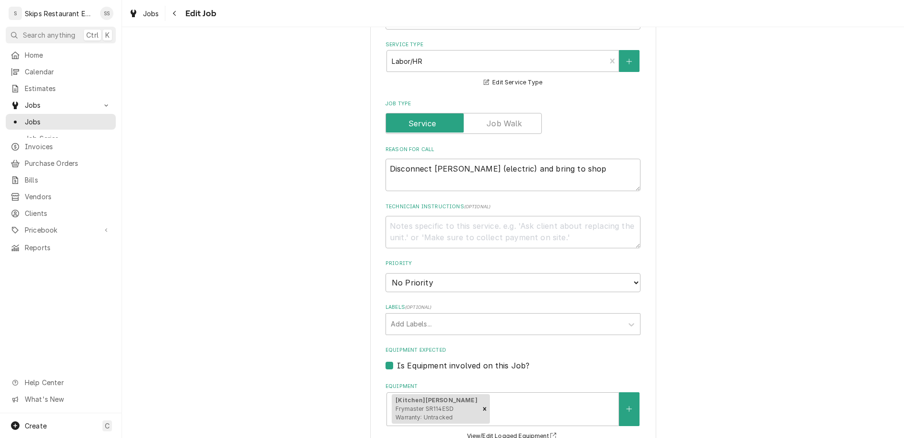
scroll to position [372, 0]
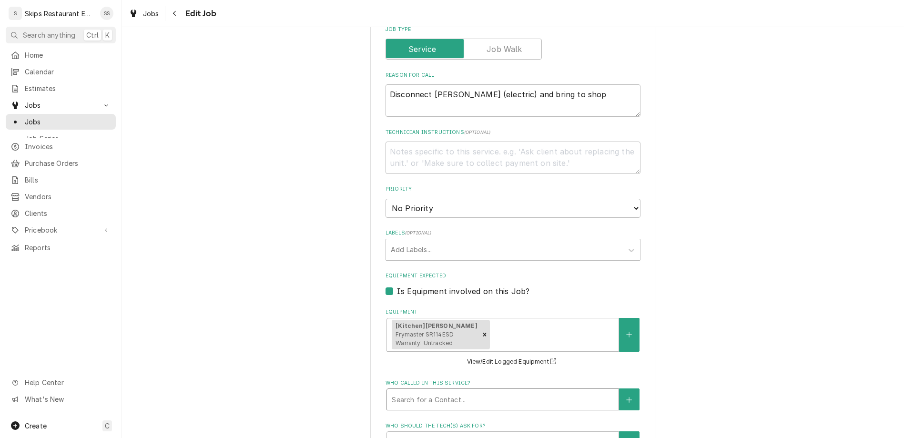
click at [445, 391] on div "Who called in this service?" at bounding box center [503, 399] width 222 height 17
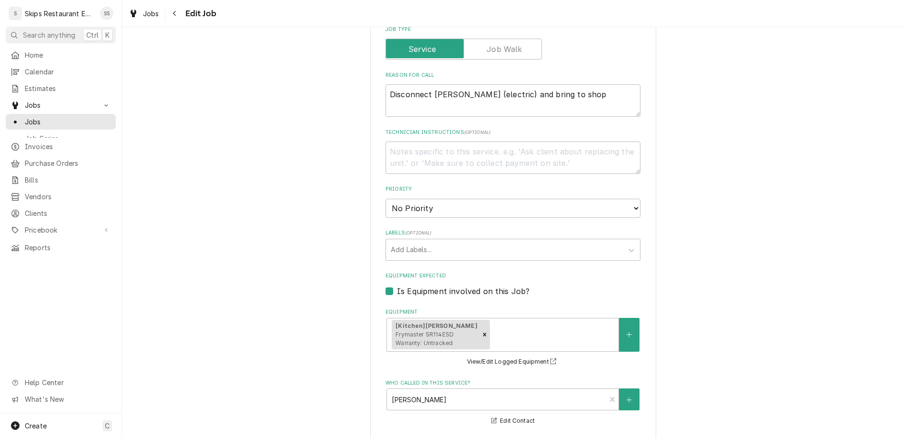
type textarea "x"
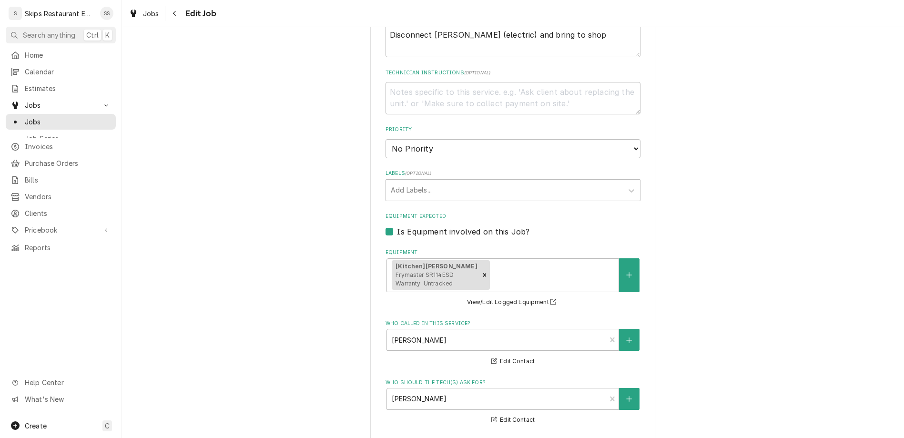
type input "[DATE]"
type textarea "x"
type input "lon"
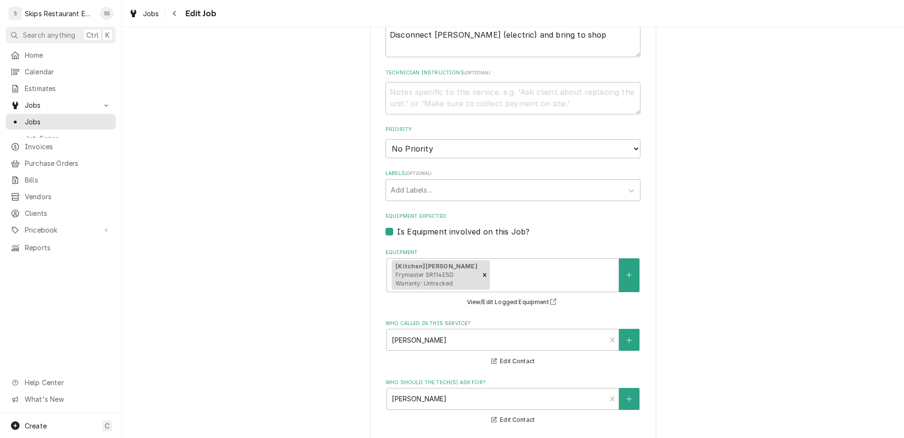
type textarea "x"
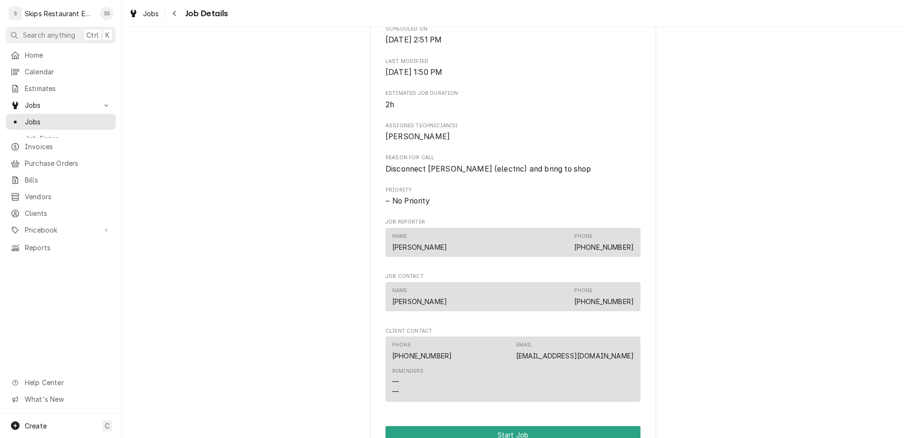
scroll to position [317, 0]
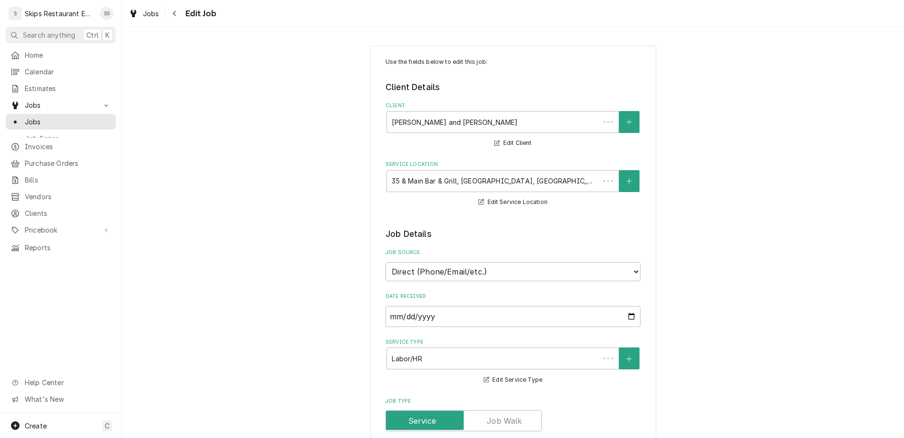
type textarea "x"
